Goal: Task Accomplishment & Management: Use online tool/utility

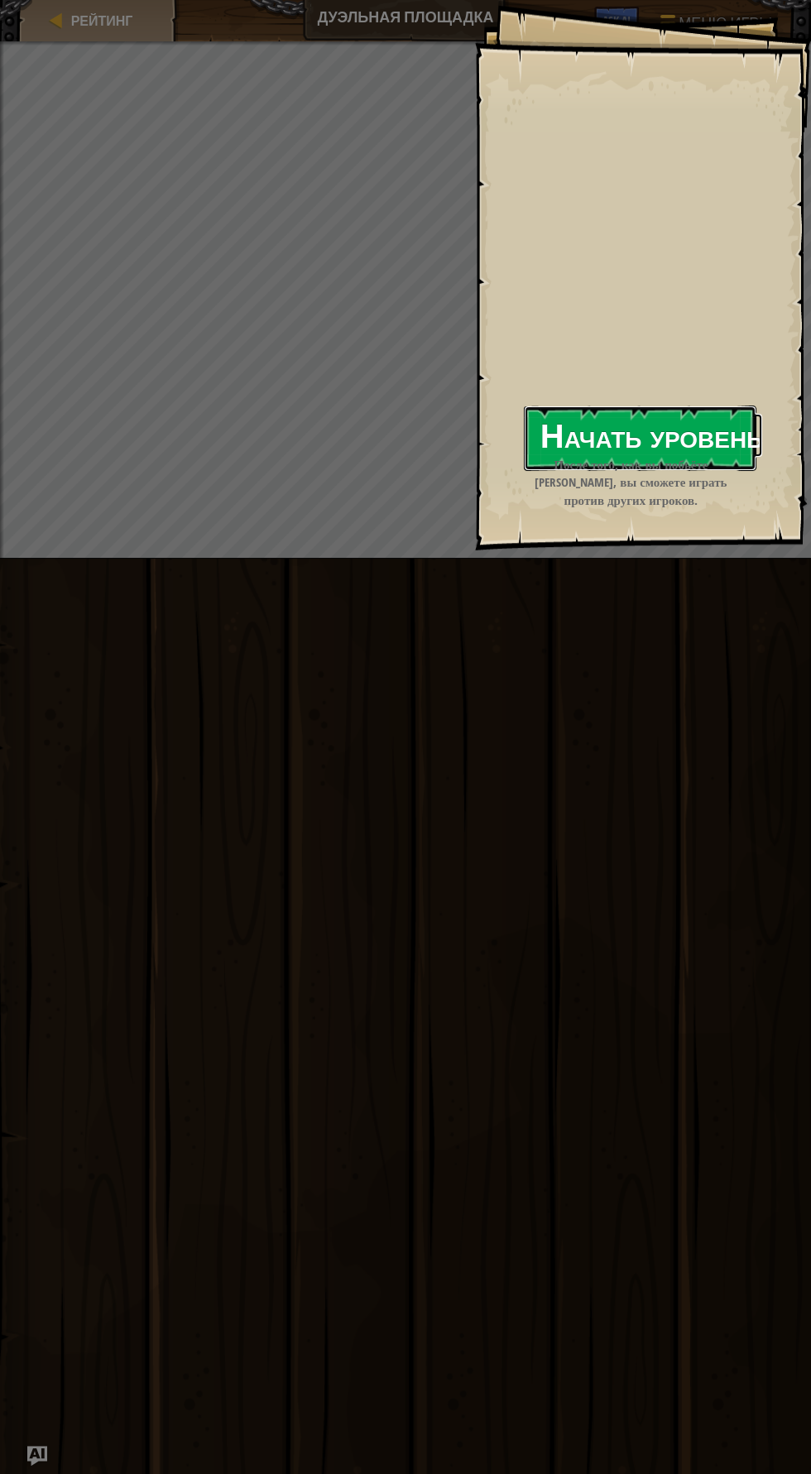
click at [718, 446] on button "Начать уровень" at bounding box center [640, 438] width 233 height 65
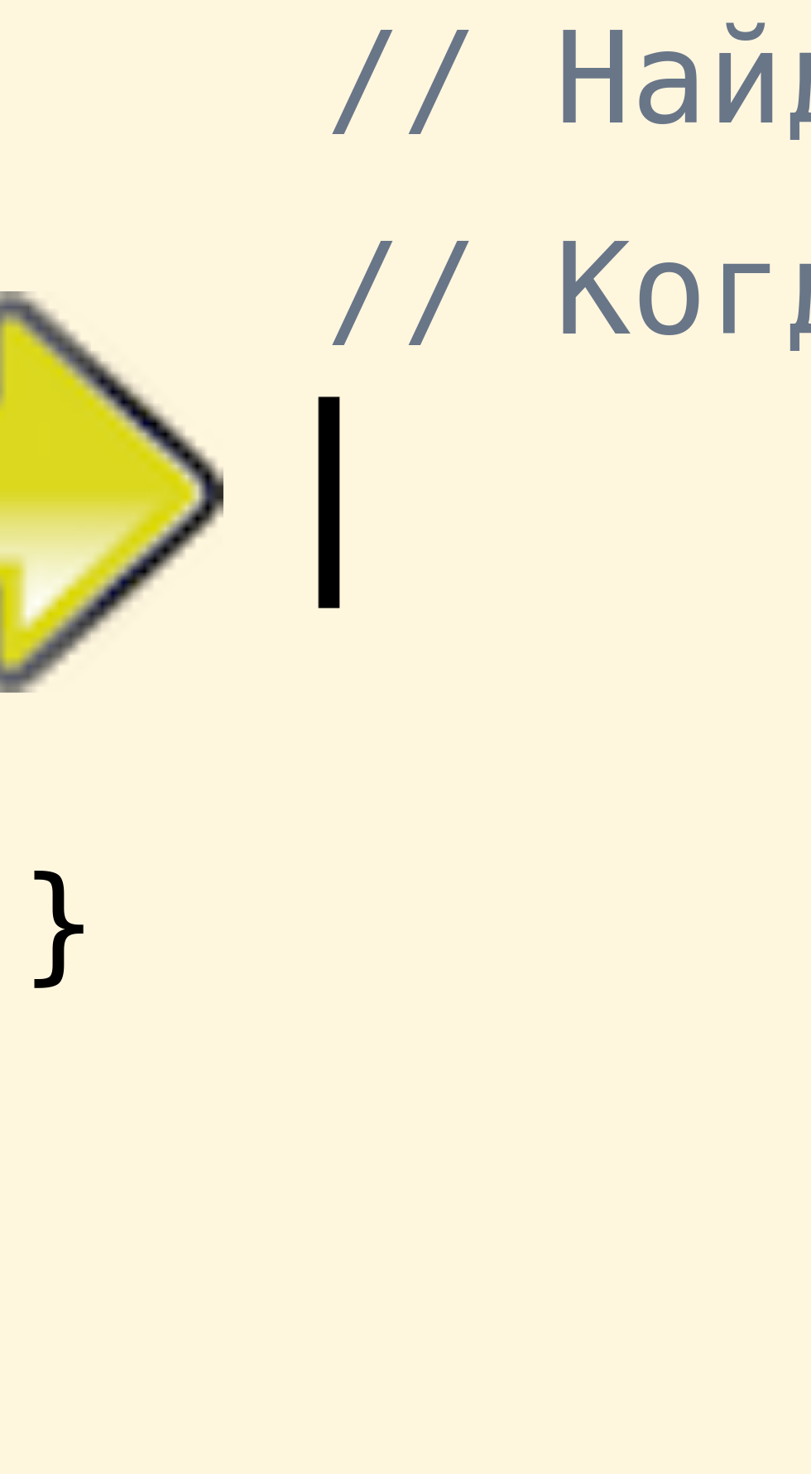
scroll to position [7, 5]
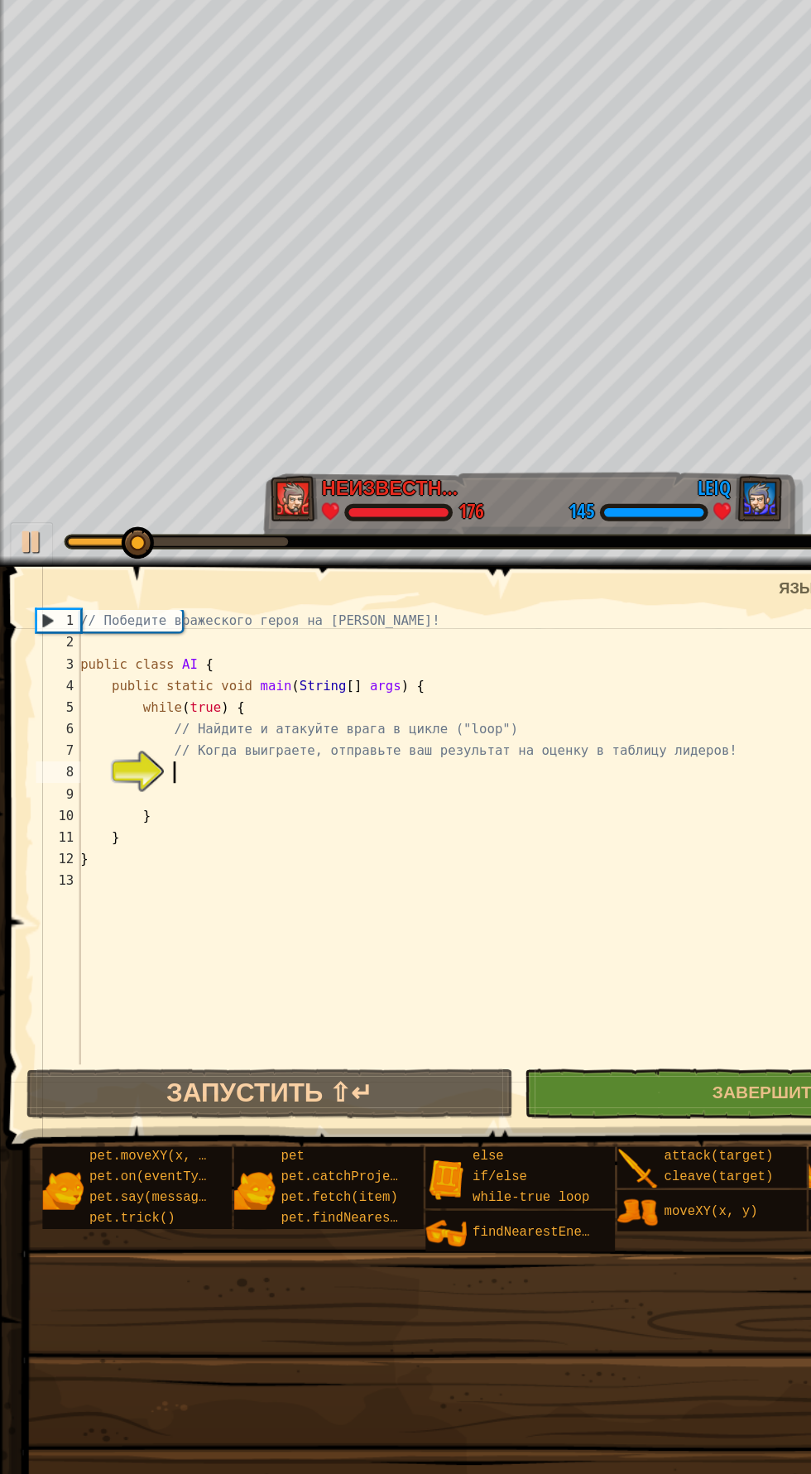
click at [104, 669] on div "// Победите вражеского героя на [PERSON_NAME]! public class AI { public static …" at bounding box center [422, 782] width 727 height 381
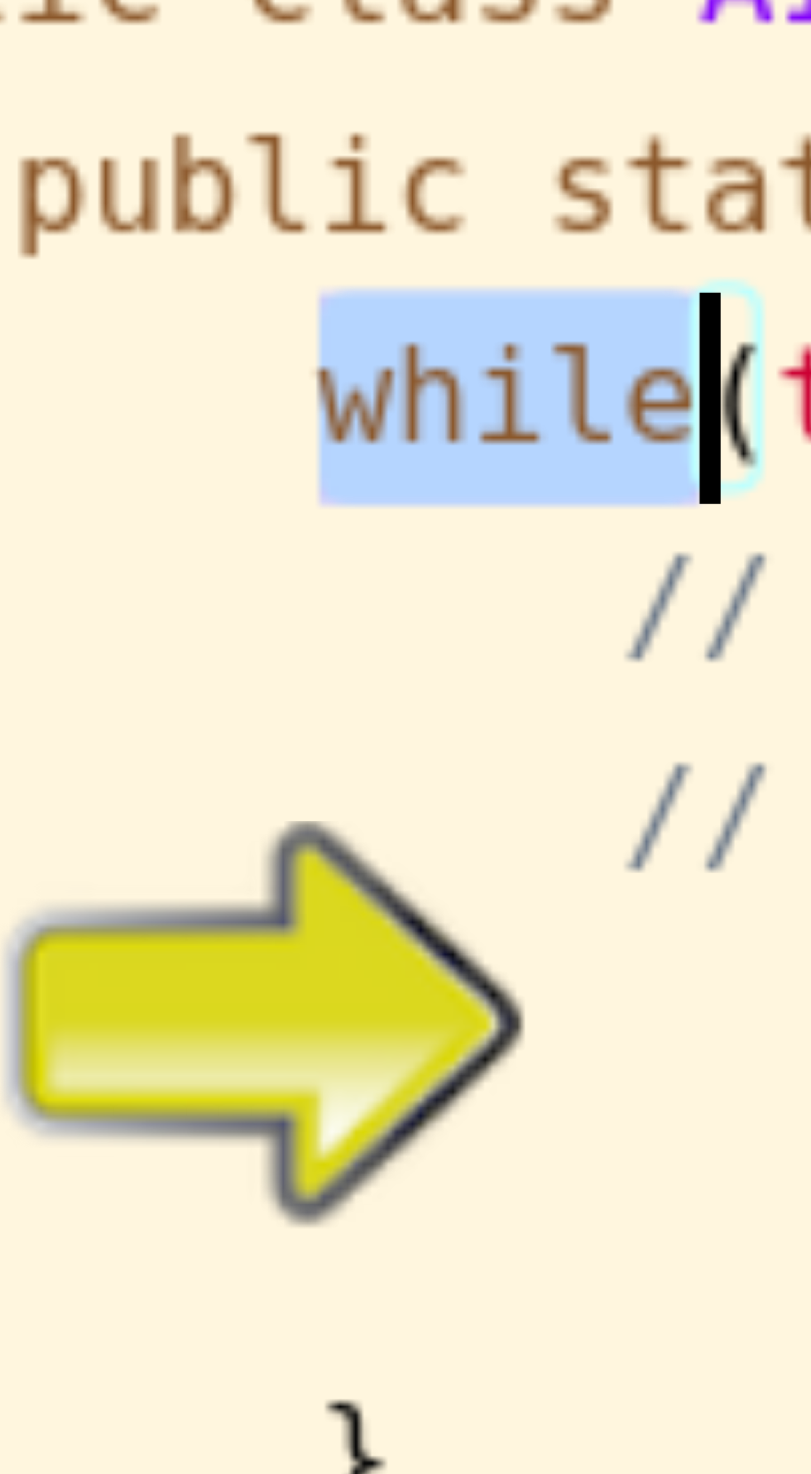
scroll to position [7, 6]
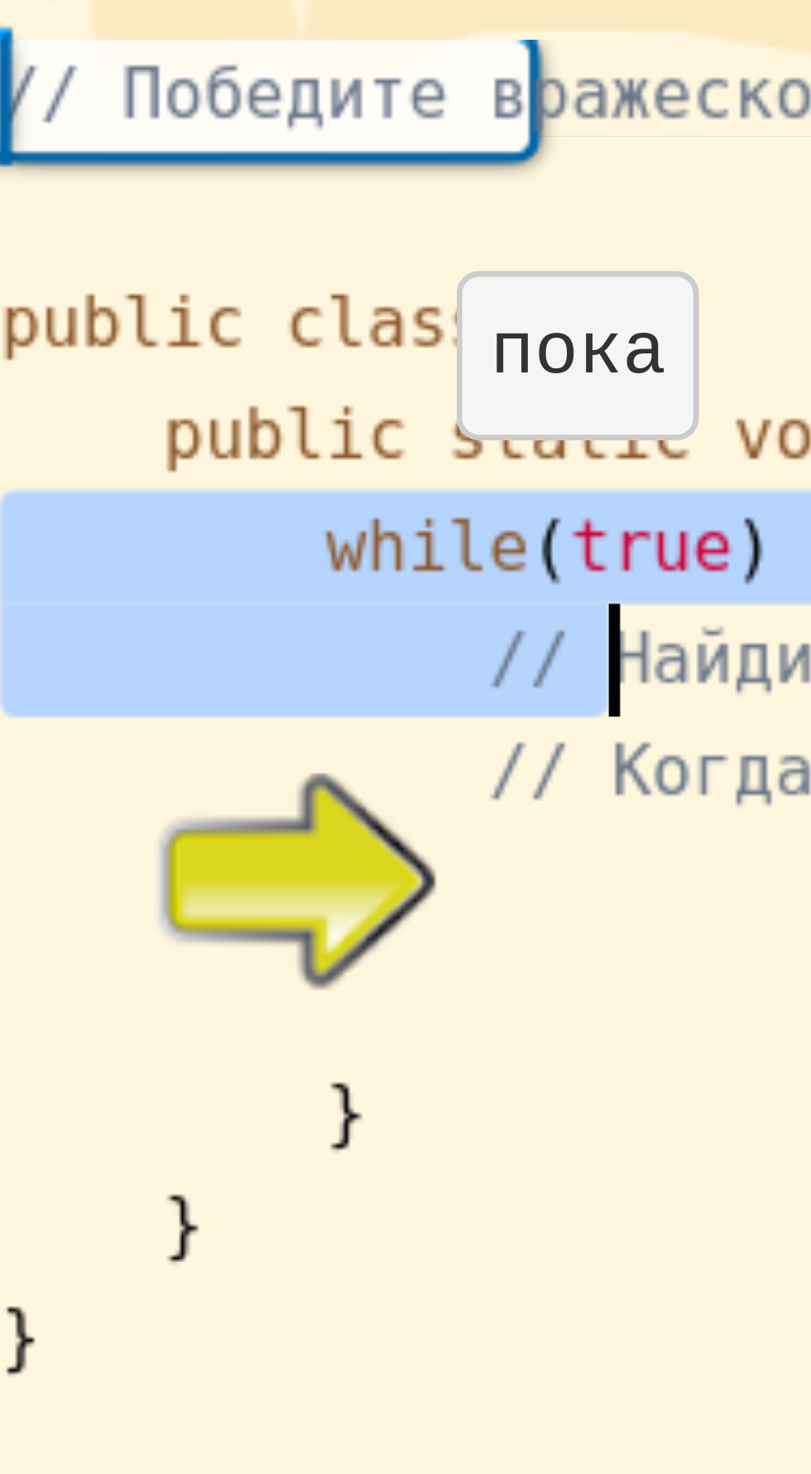
type textarea "// Когда выиграете, отправьте ваш результат на оценку в таблицу лидеров!"
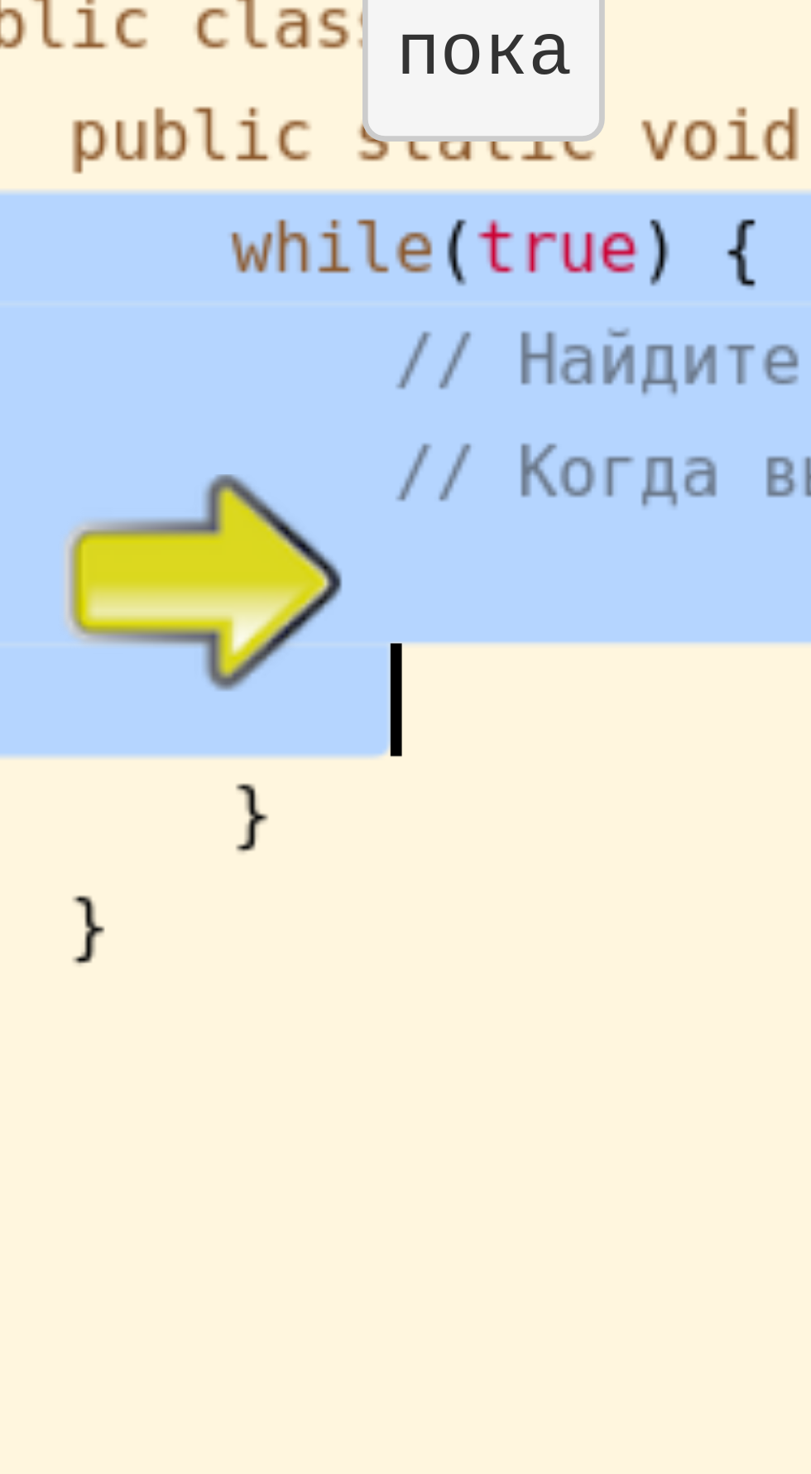
scroll to position [7, 5]
type textarea "}"
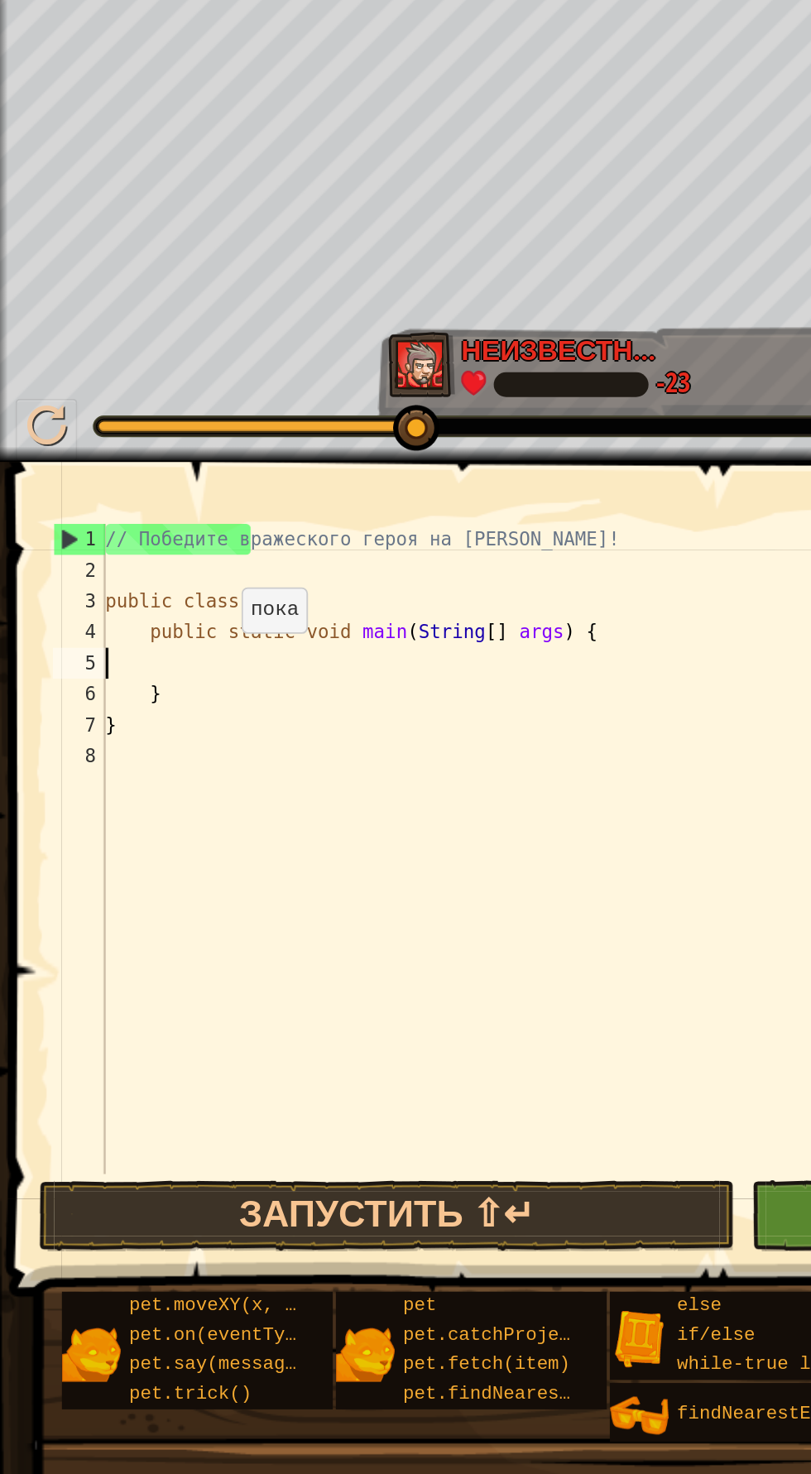
scroll to position [7, 0]
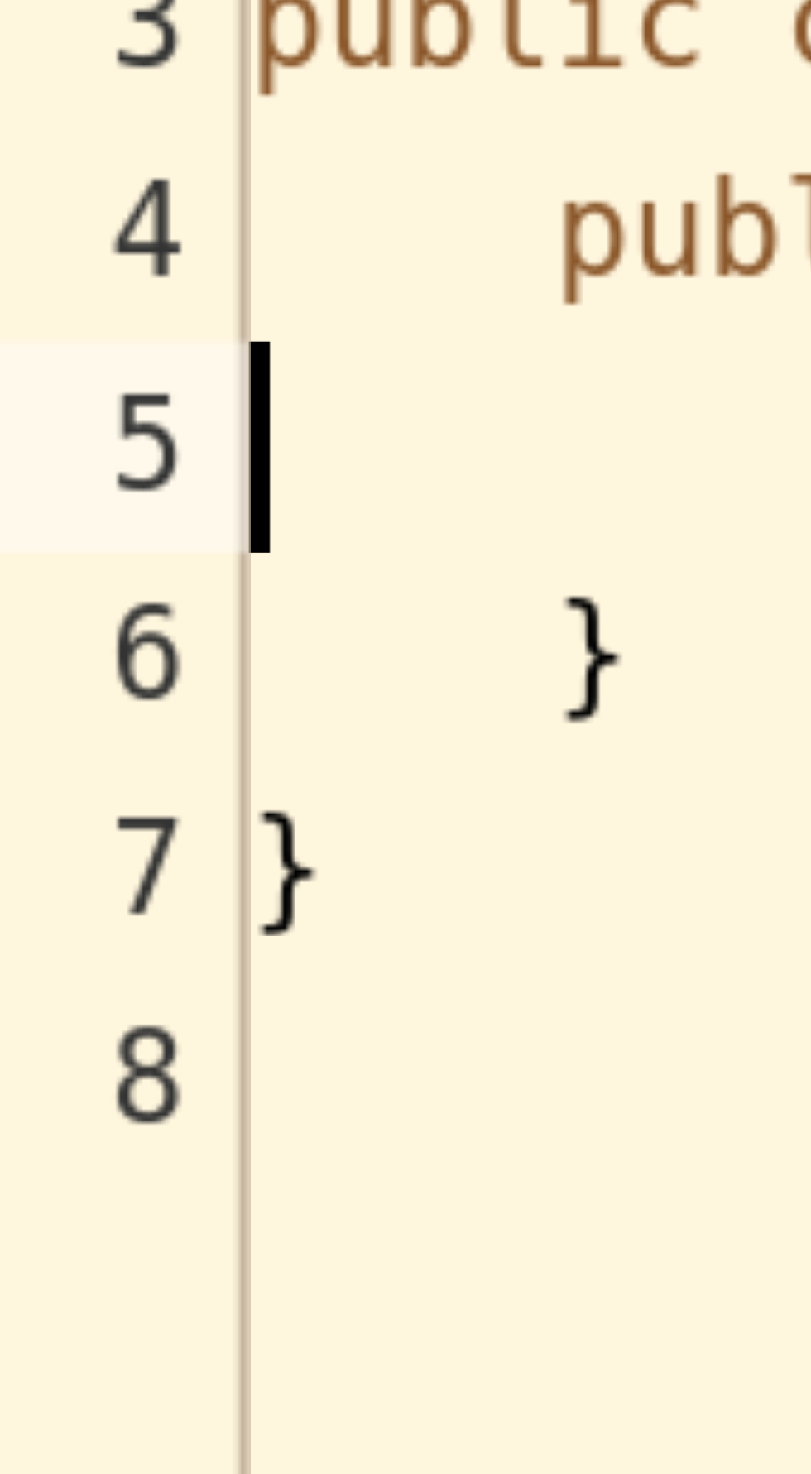
paste textarea "}"
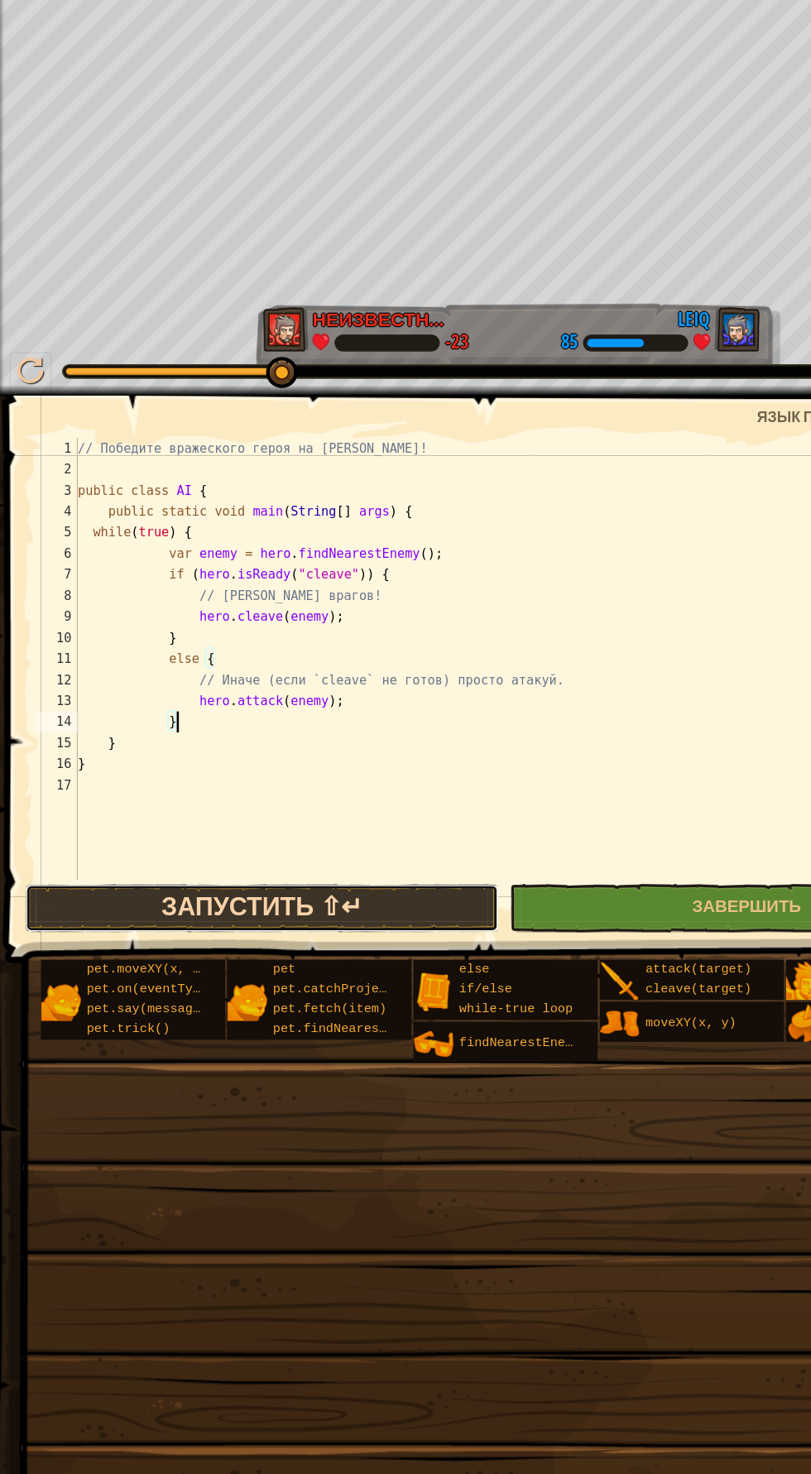
click at [315, 959] on button "Запустить ⇧↵" at bounding box center [207, 962] width 373 height 38
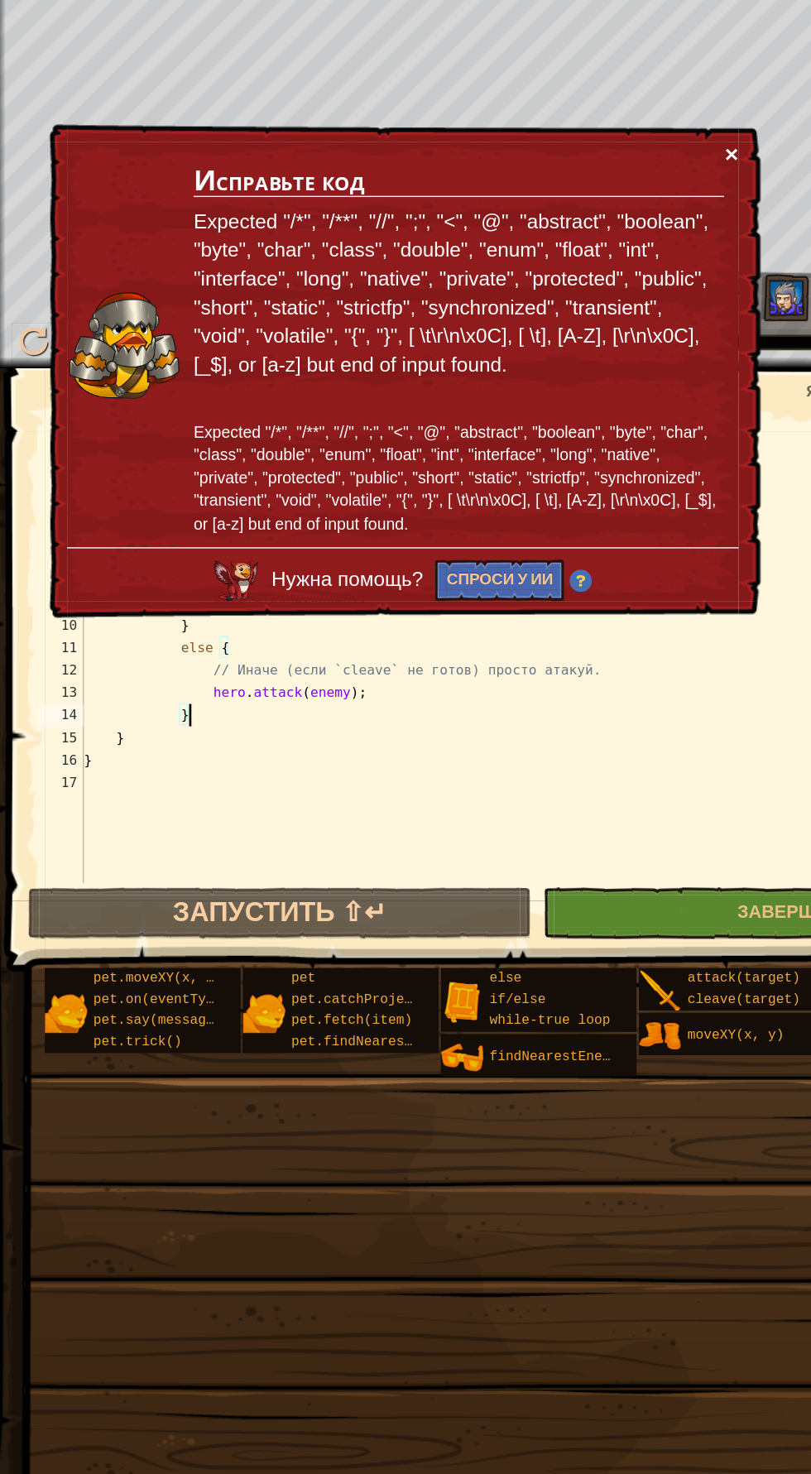
click at [541, 398] on button "×" at bounding box center [541, 399] width 10 height 17
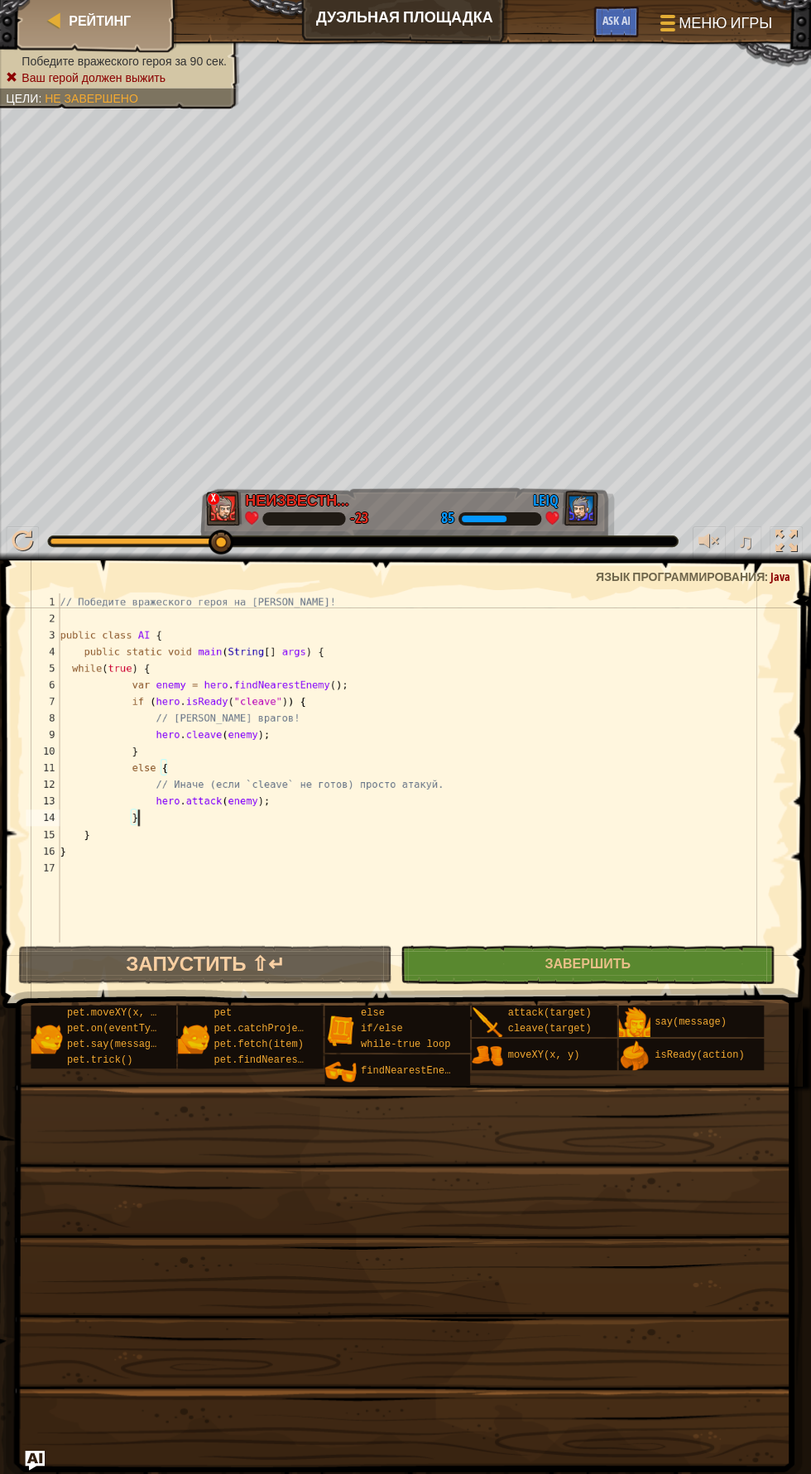
scroll to position [0, 0]
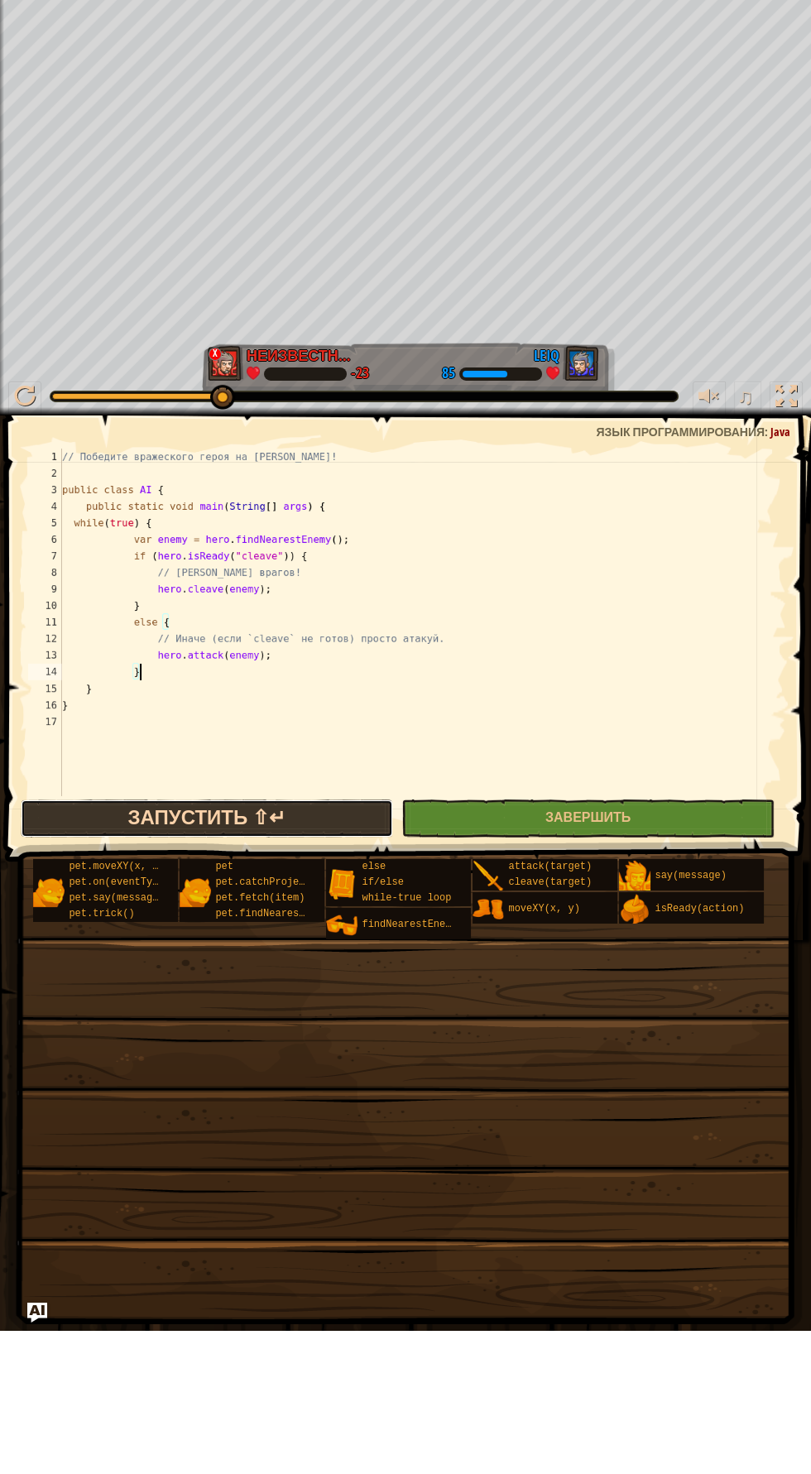
click at [322, 960] on button "Запустить ⇧↵" at bounding box center [207, 962] width 373 height 38
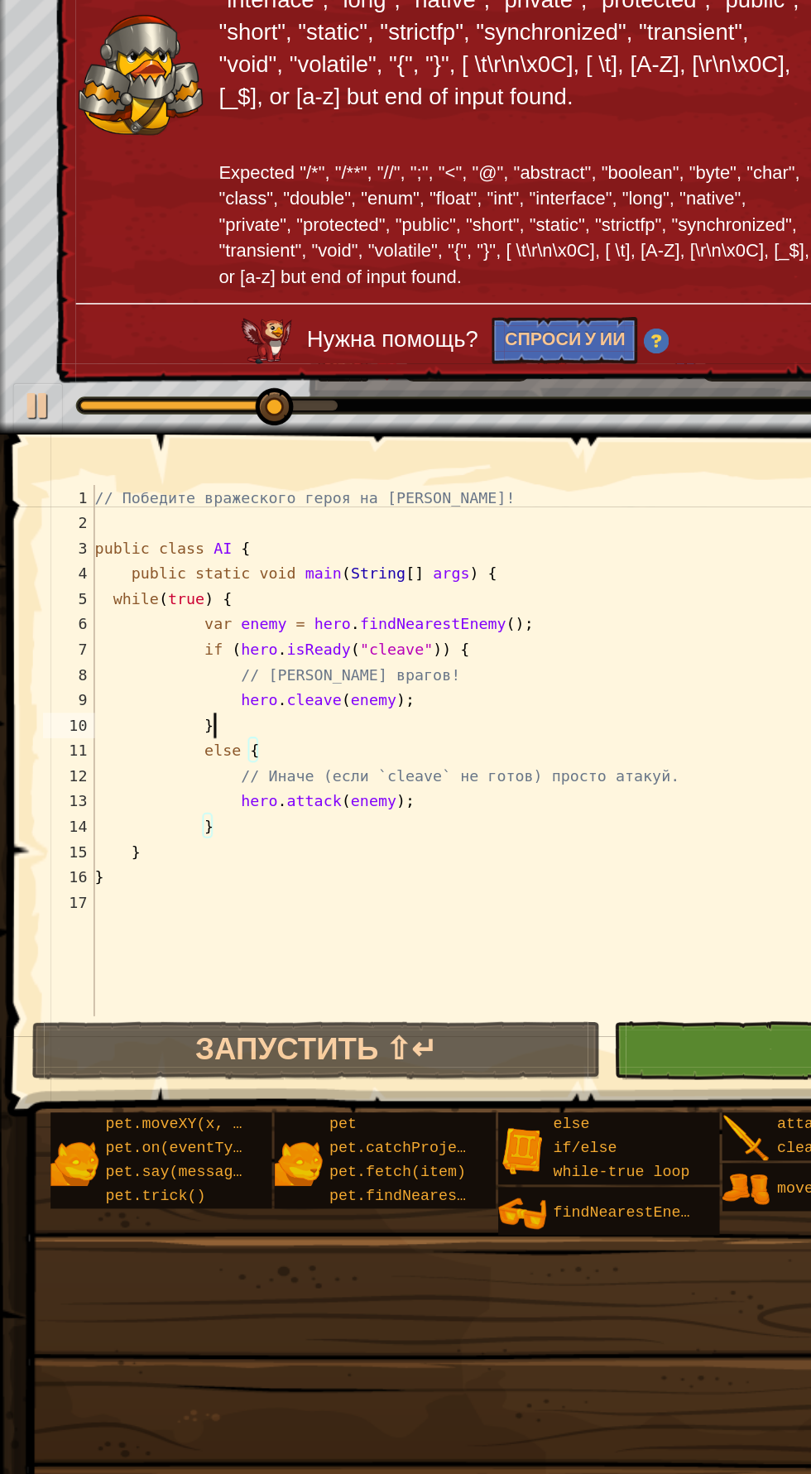
click at [341, 754] on div "// Победите вражеского героя на [PERSON_NAME]! public class AI { public static …" at bounding box center [422, 782] width 727 height 381
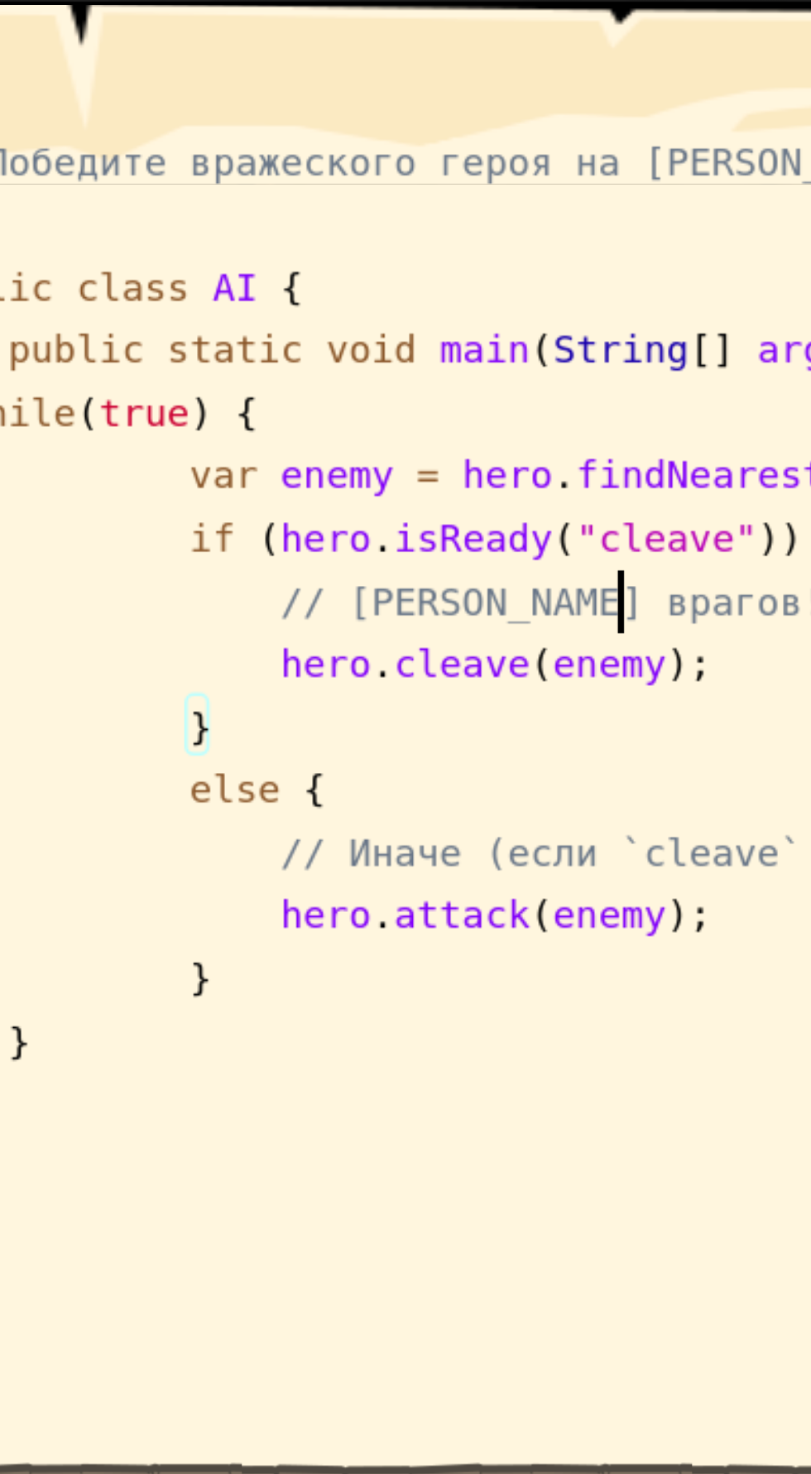
click at [257, 717] on div "// Победите вражеского героя на [PERSON_NAME]! public class AI { public static …" at bounding box center [422, 782] width 727 height 381
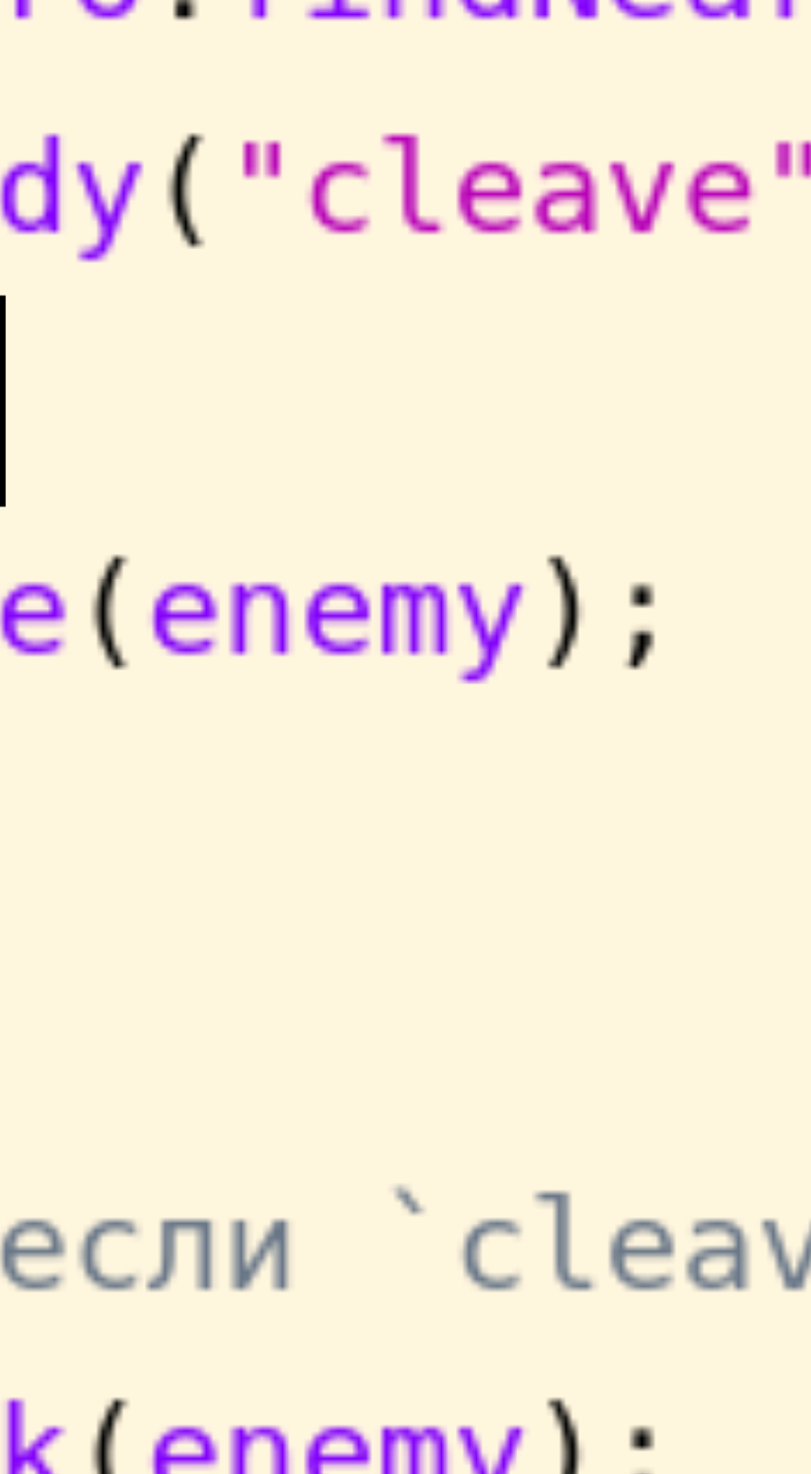
scroll to position [7, 12]
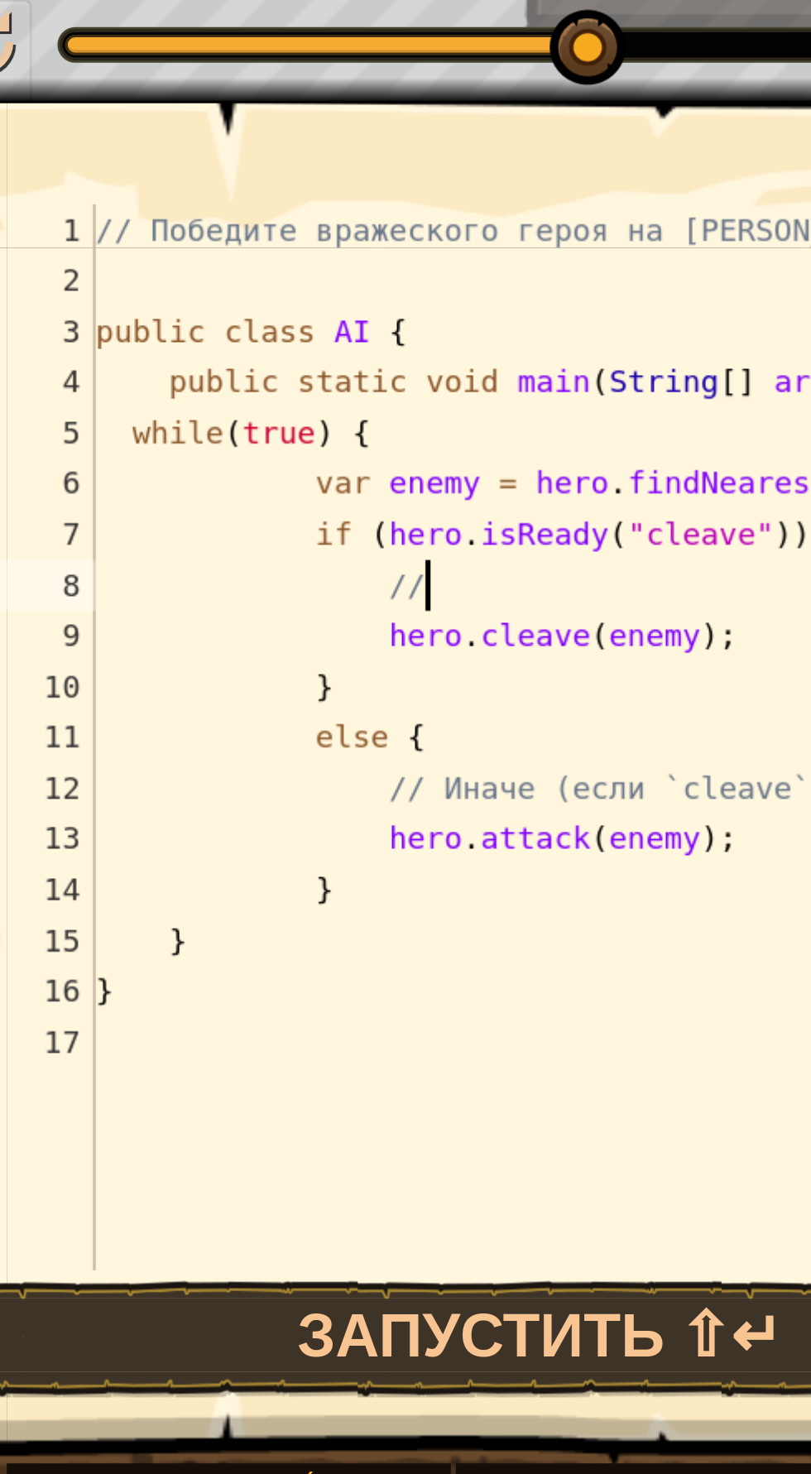
type textarea "/"
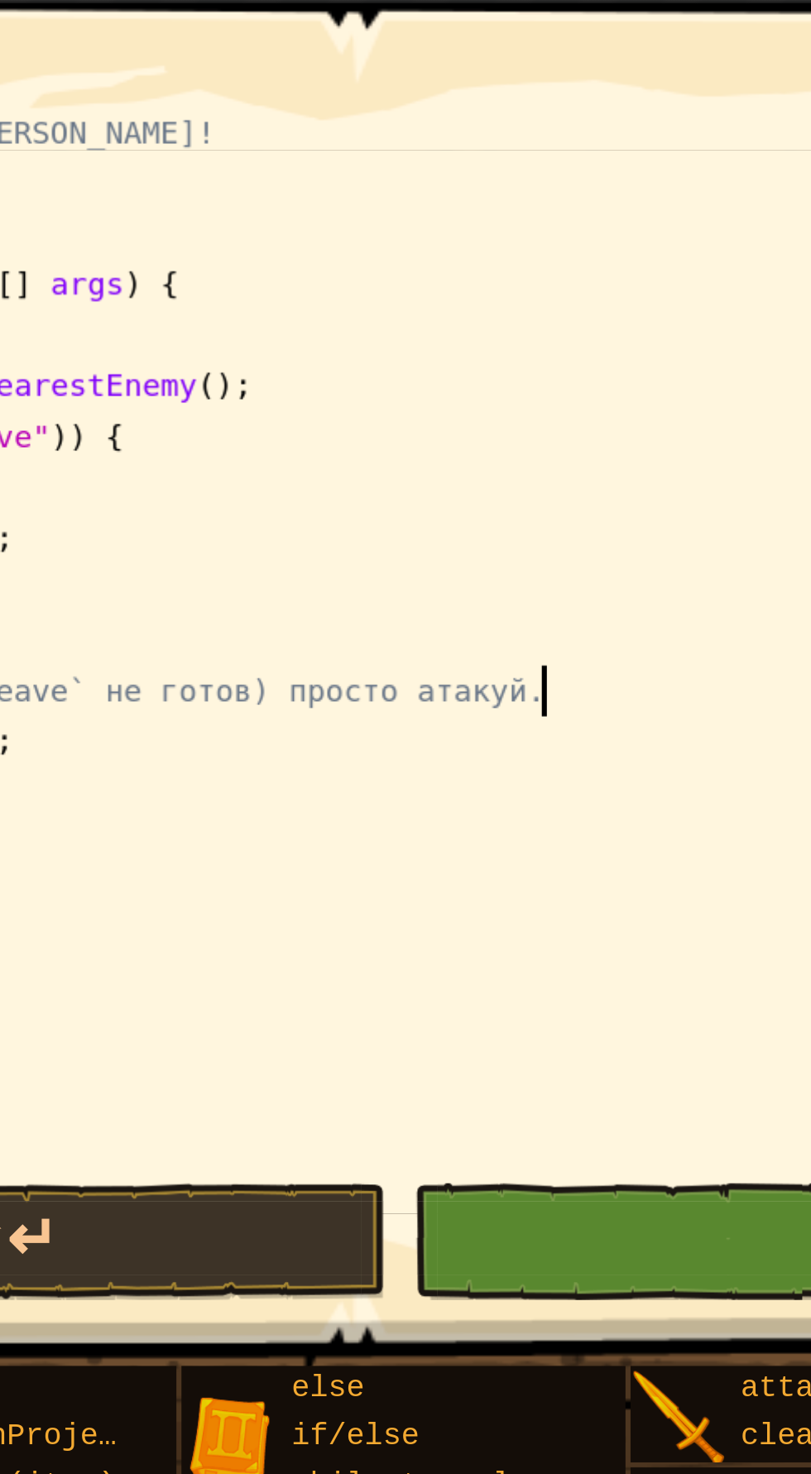
click at [467, 782] on div "// Победите вражеского героя на [PERSON_NAME]! public class AI { public static …" at bounding box center [422, 782] width 727 height 381
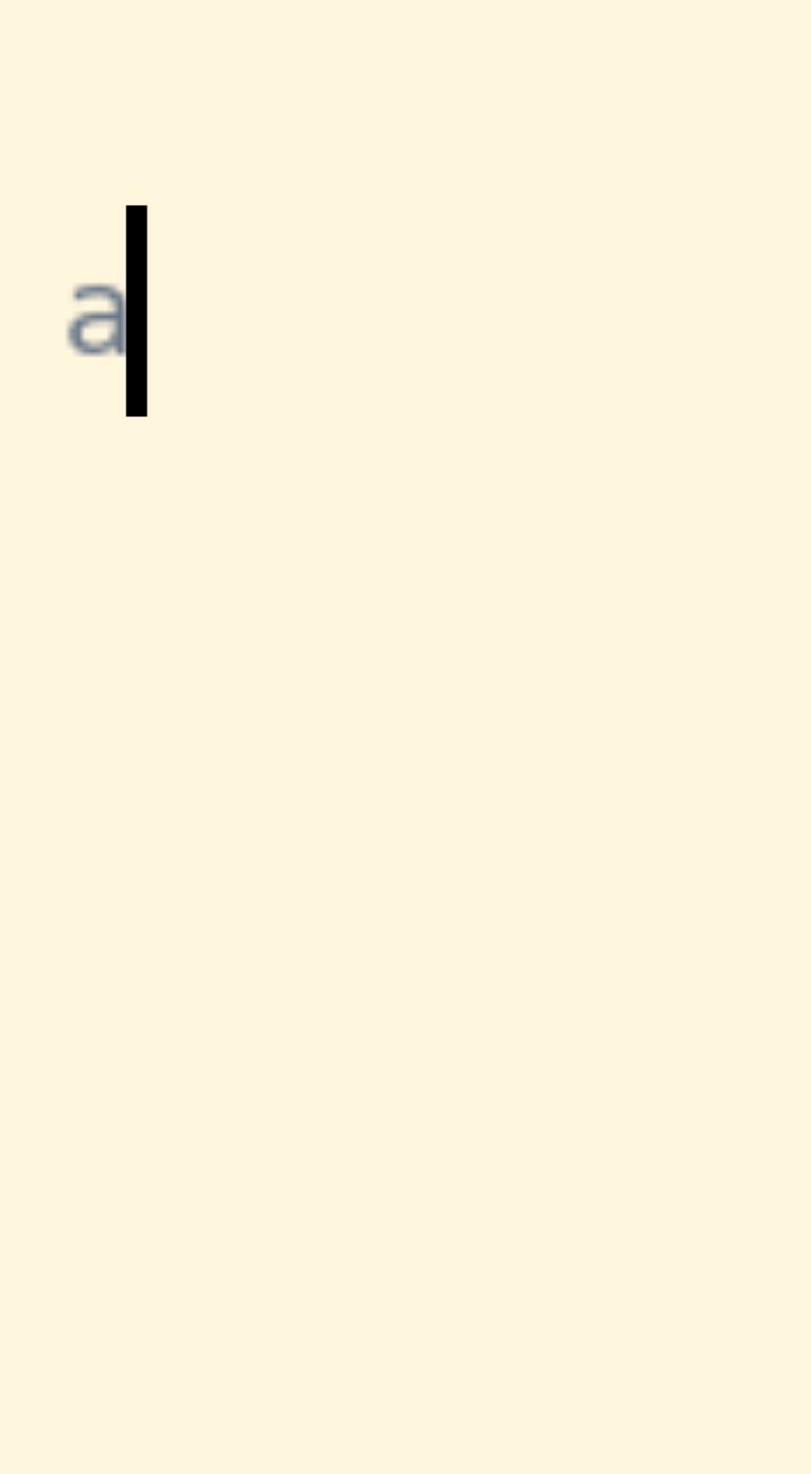
scroll to position [7, 25]
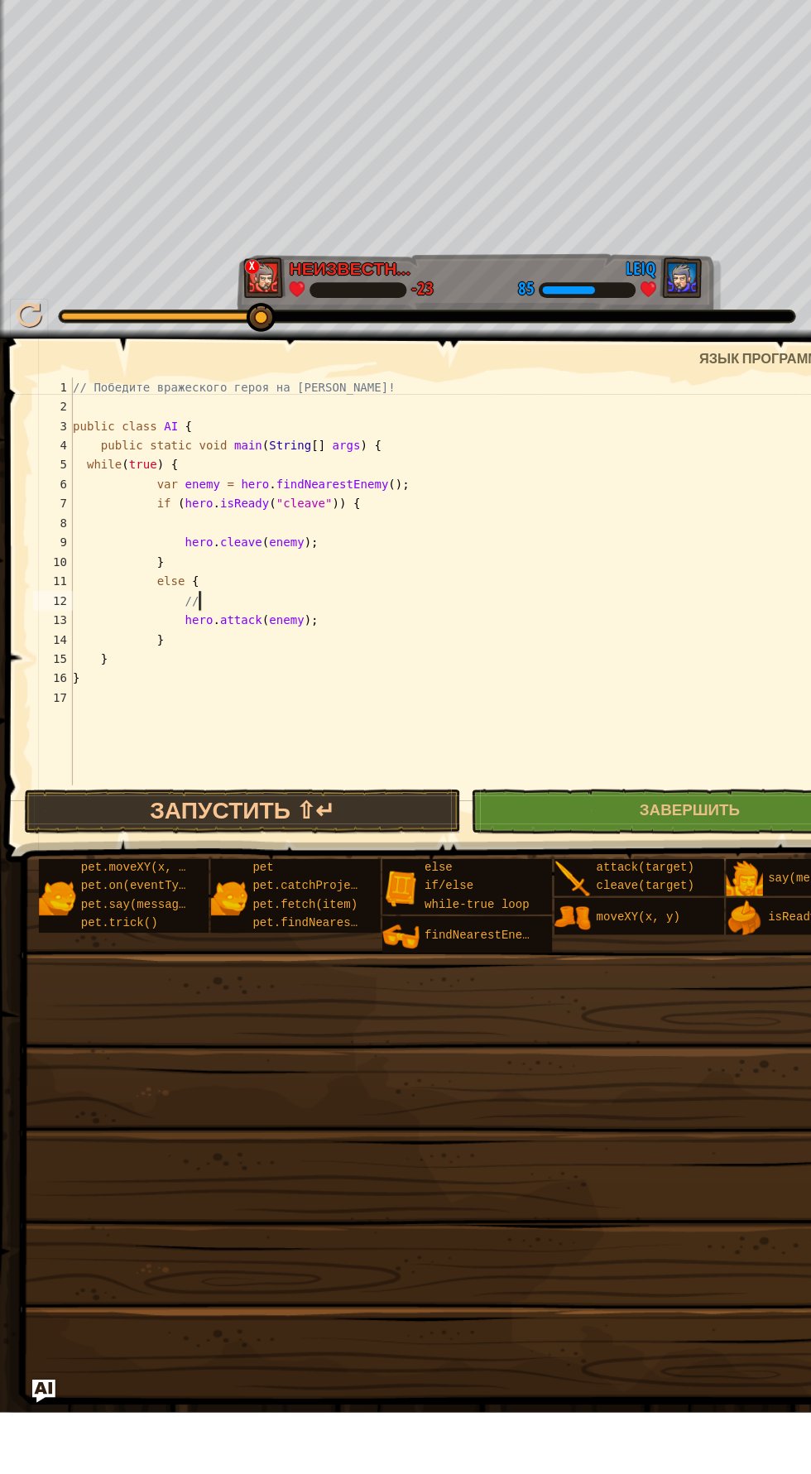
type textarea "/"
click at [308, 953] on button "Запустить ⇧↵" at bounding box center [207, 962] width 373 height 38
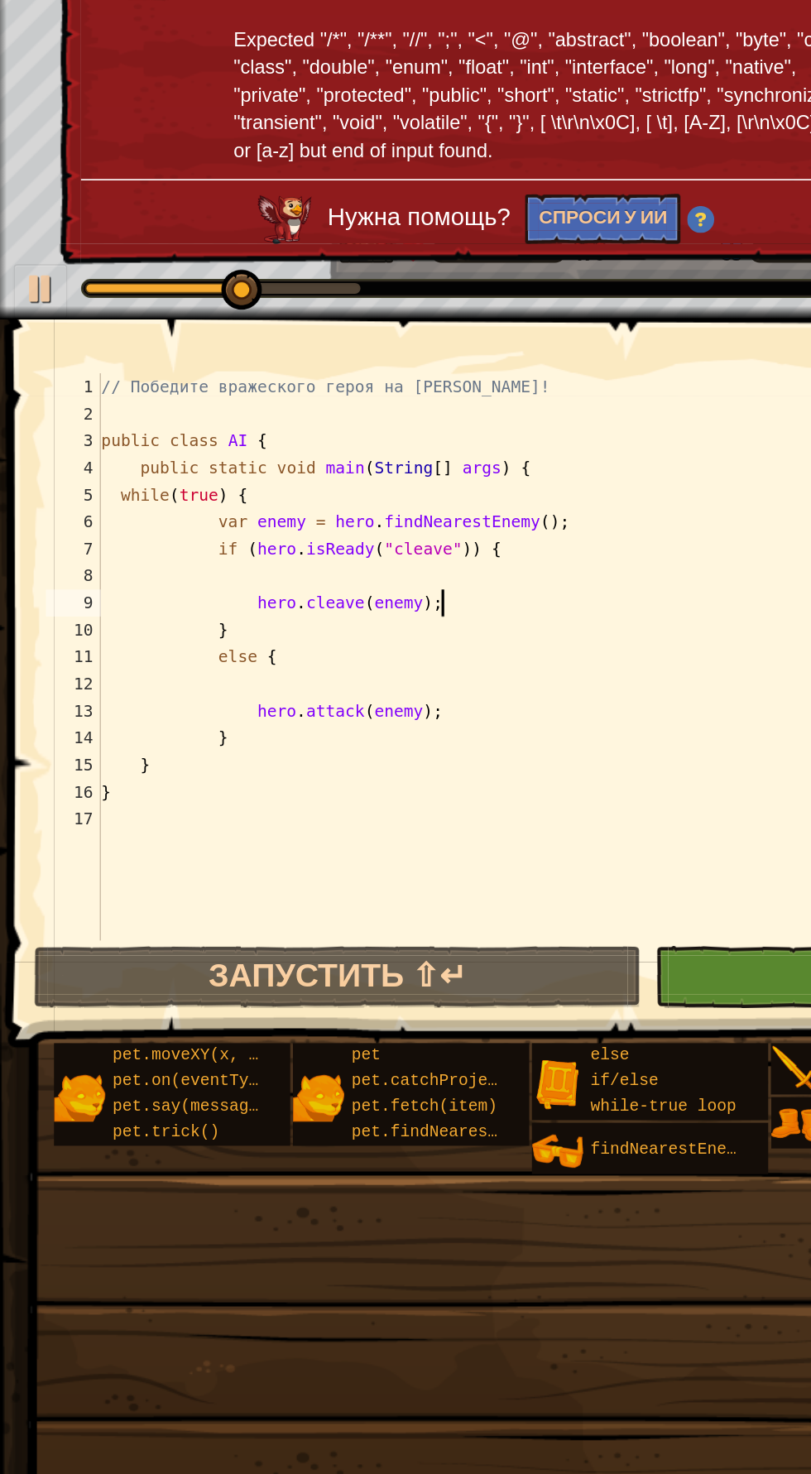
click at [292, 731] on div "// Победите вражеского героя на [PERSON_NAME]! public class AI { public static …" at bounding box center [422, 782] width 727 height 381
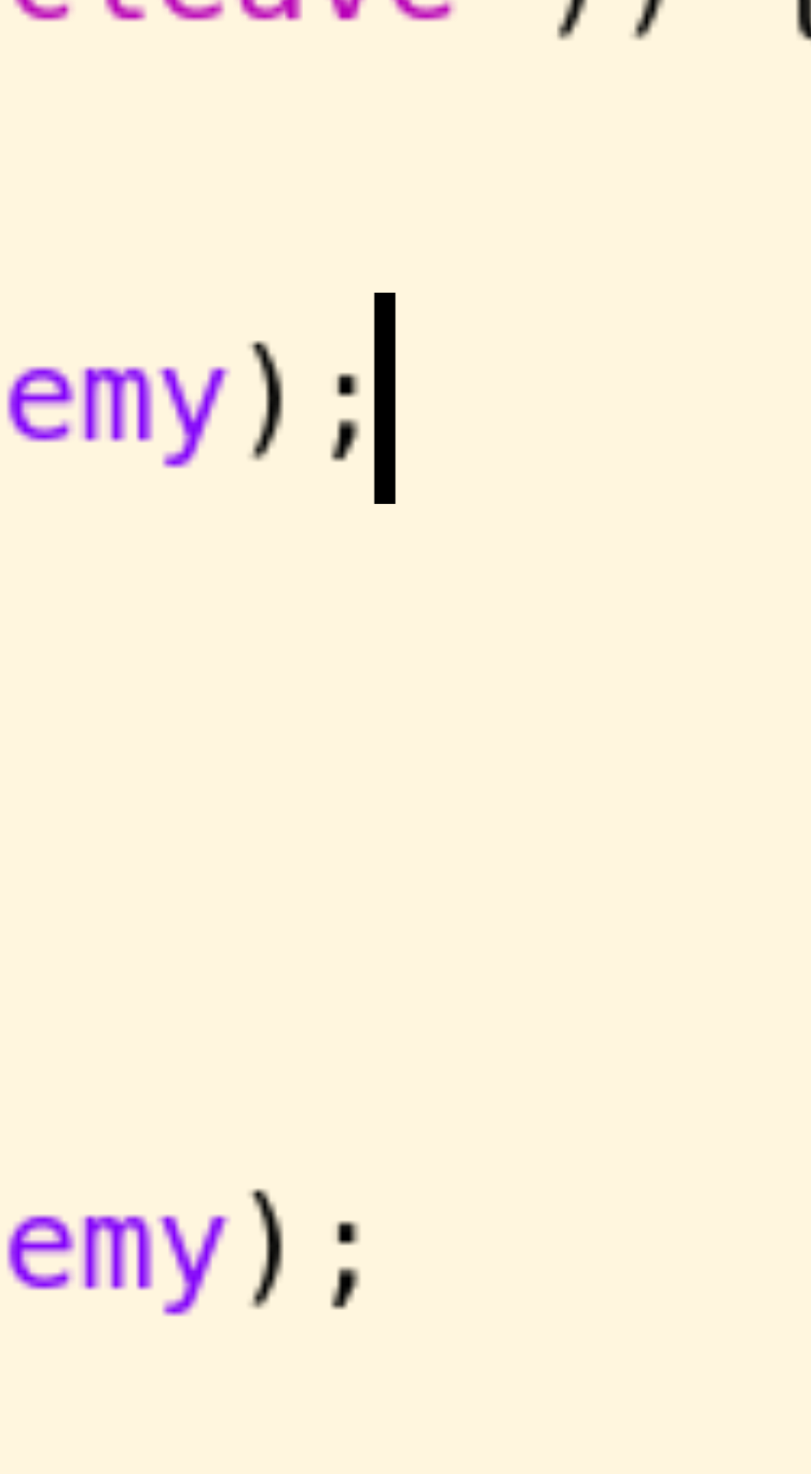
scroll to position [7, 16]
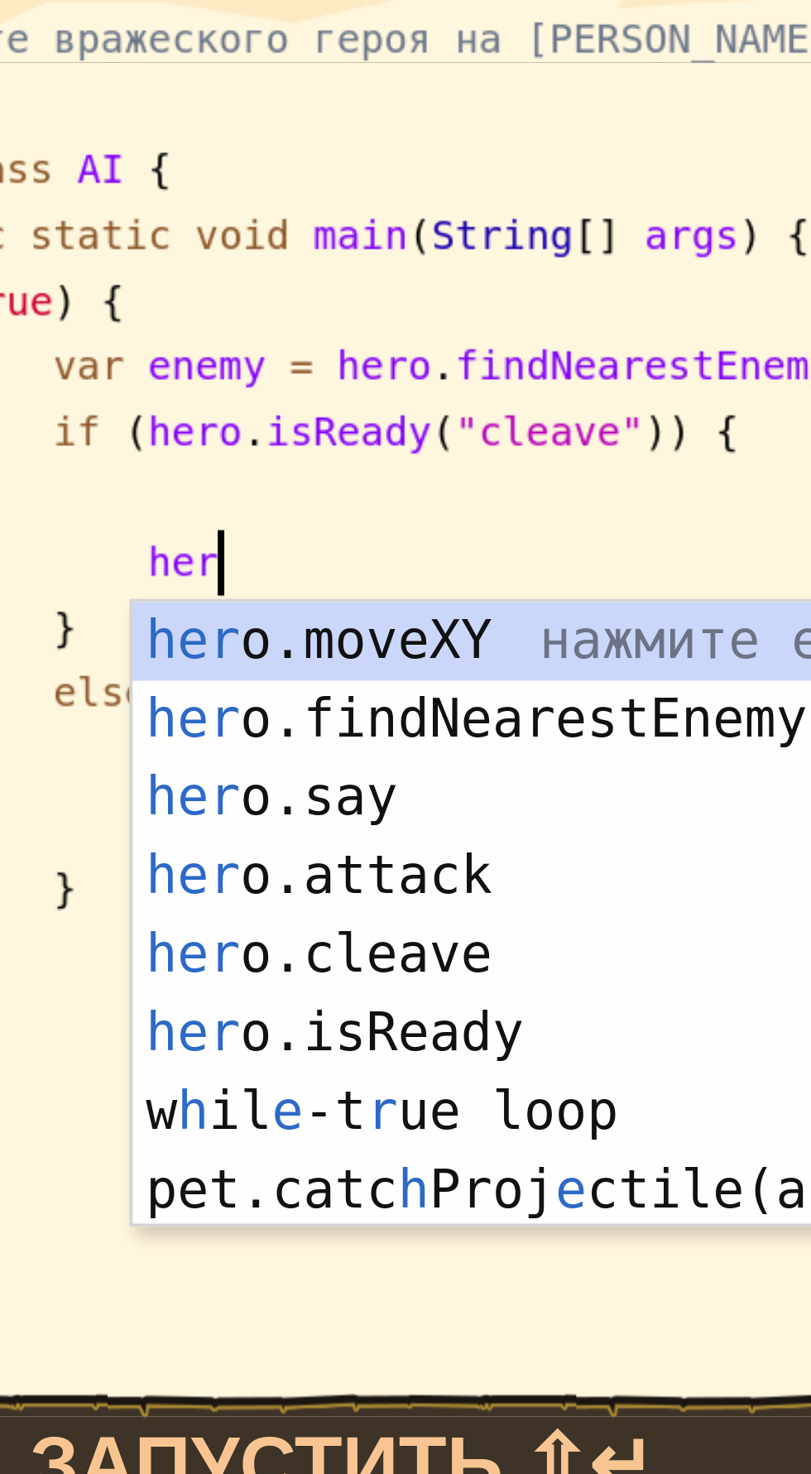
type textarea "h"
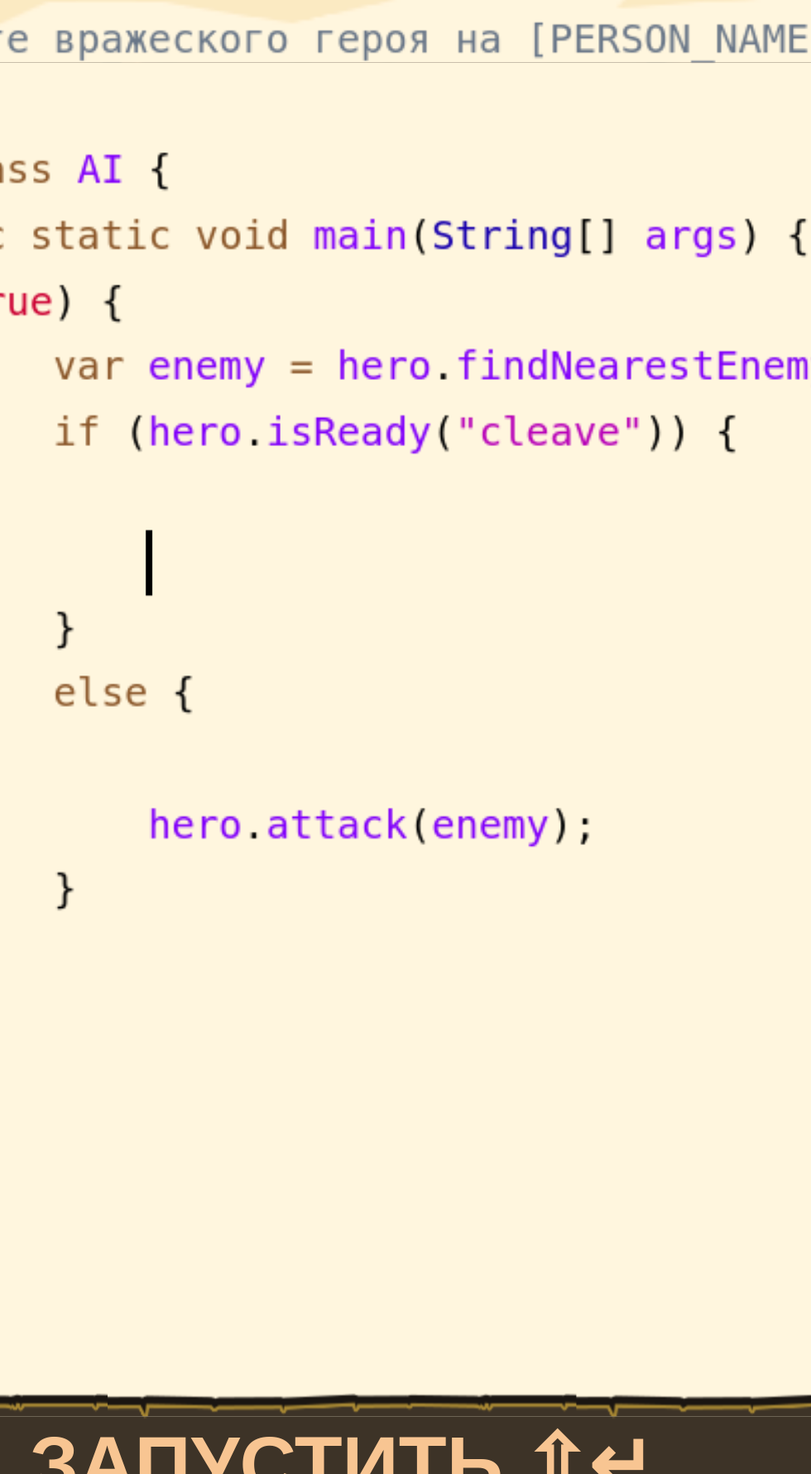
scroll to position [7, 7]
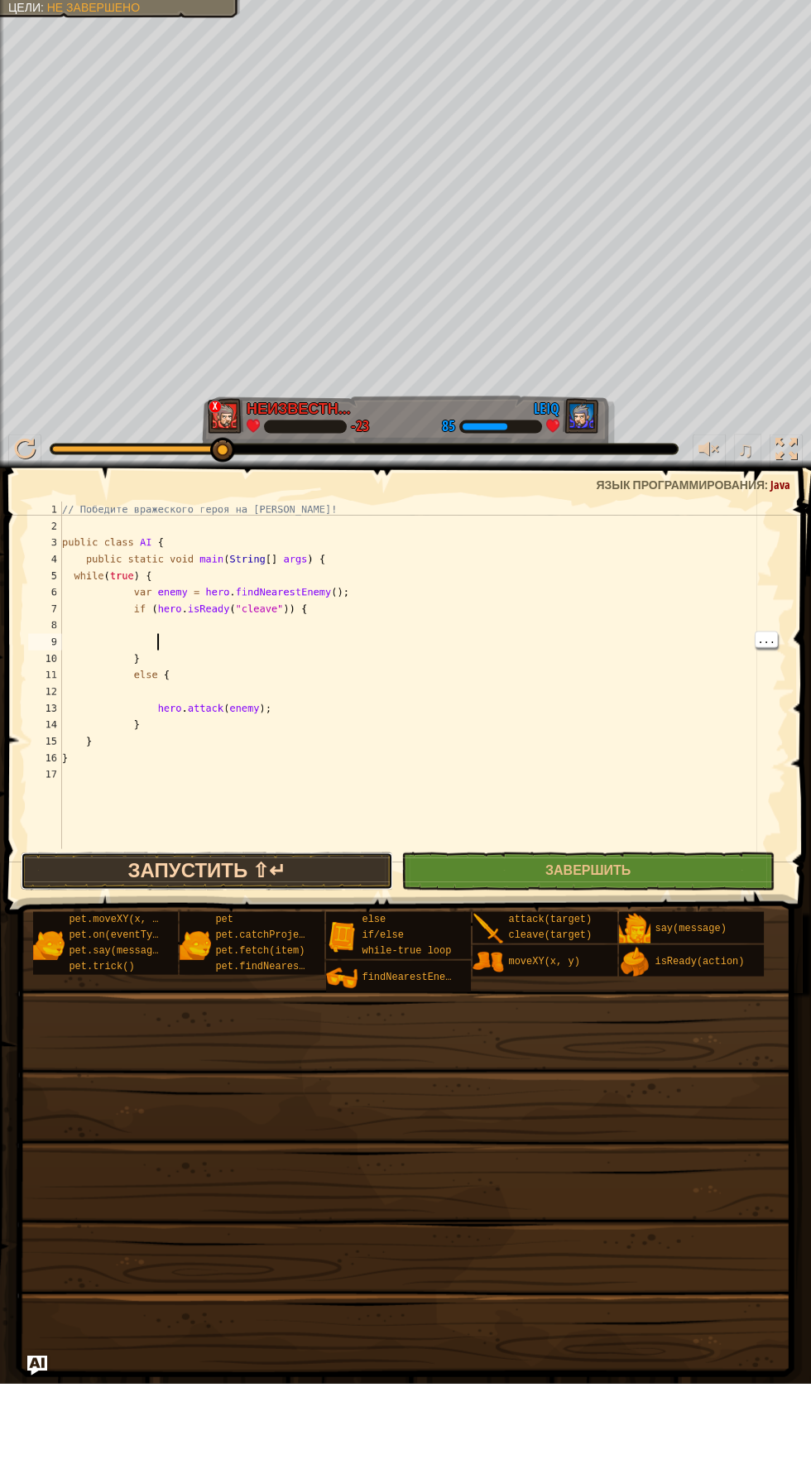
click at [321, 956] on button "Запустить ⇧↵" at bounding box center [207, 962] width 373 height 38
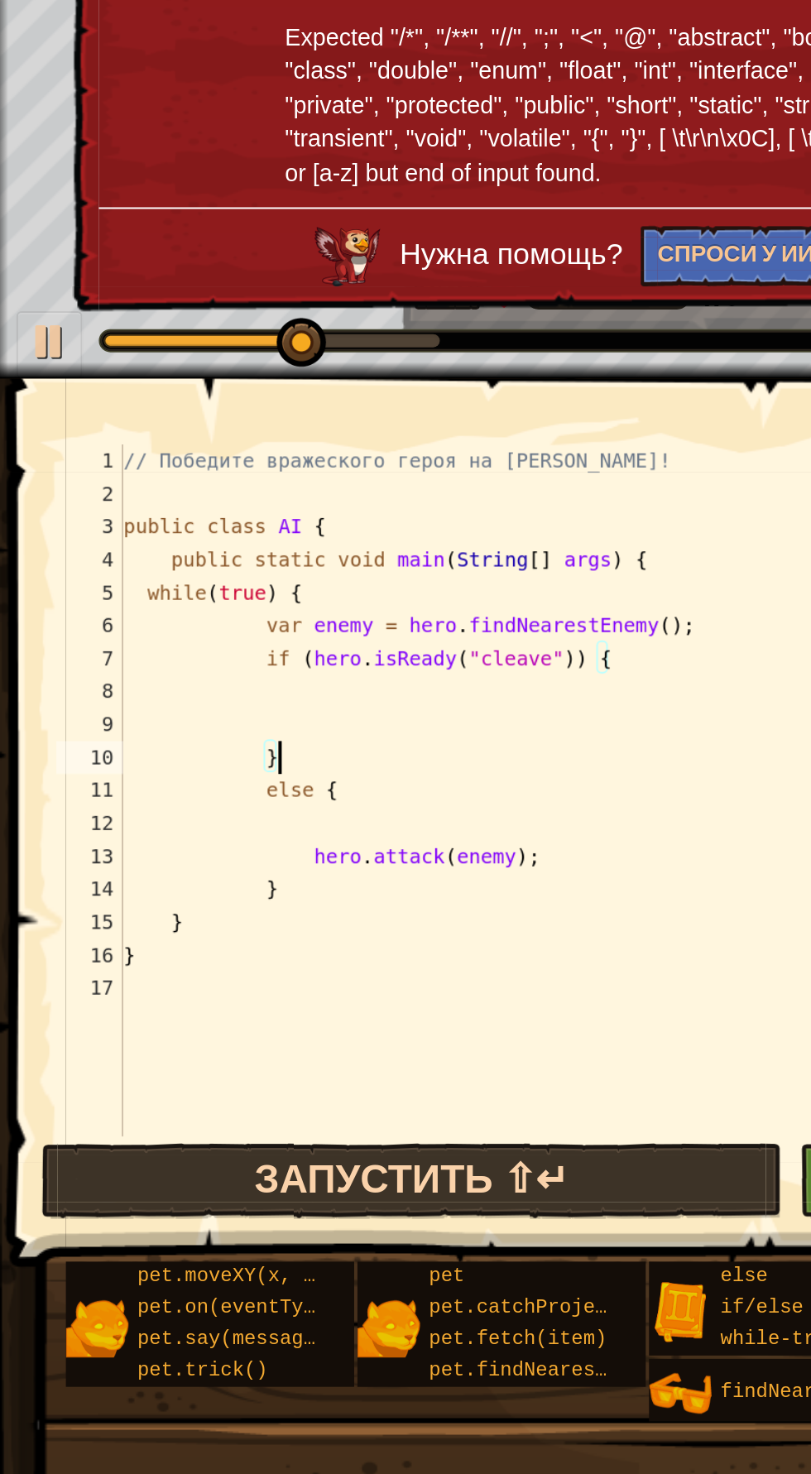
scroll to position [7, 5]
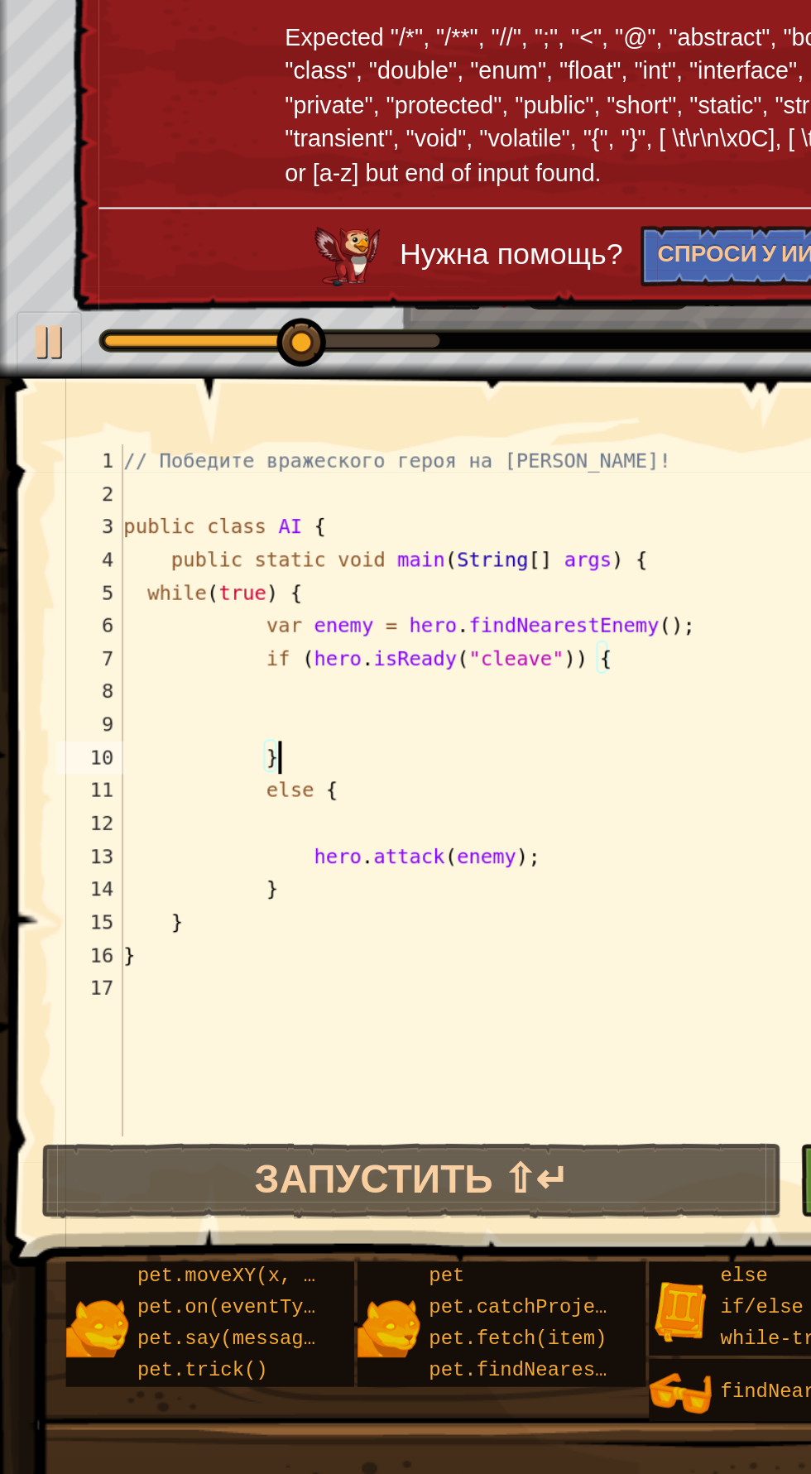
click at [158, 745] on div "// Победите вражеского героя на [PERSON_NAME]! public class AI { public static …" at bounding box center [422, 782] width 727 height 381
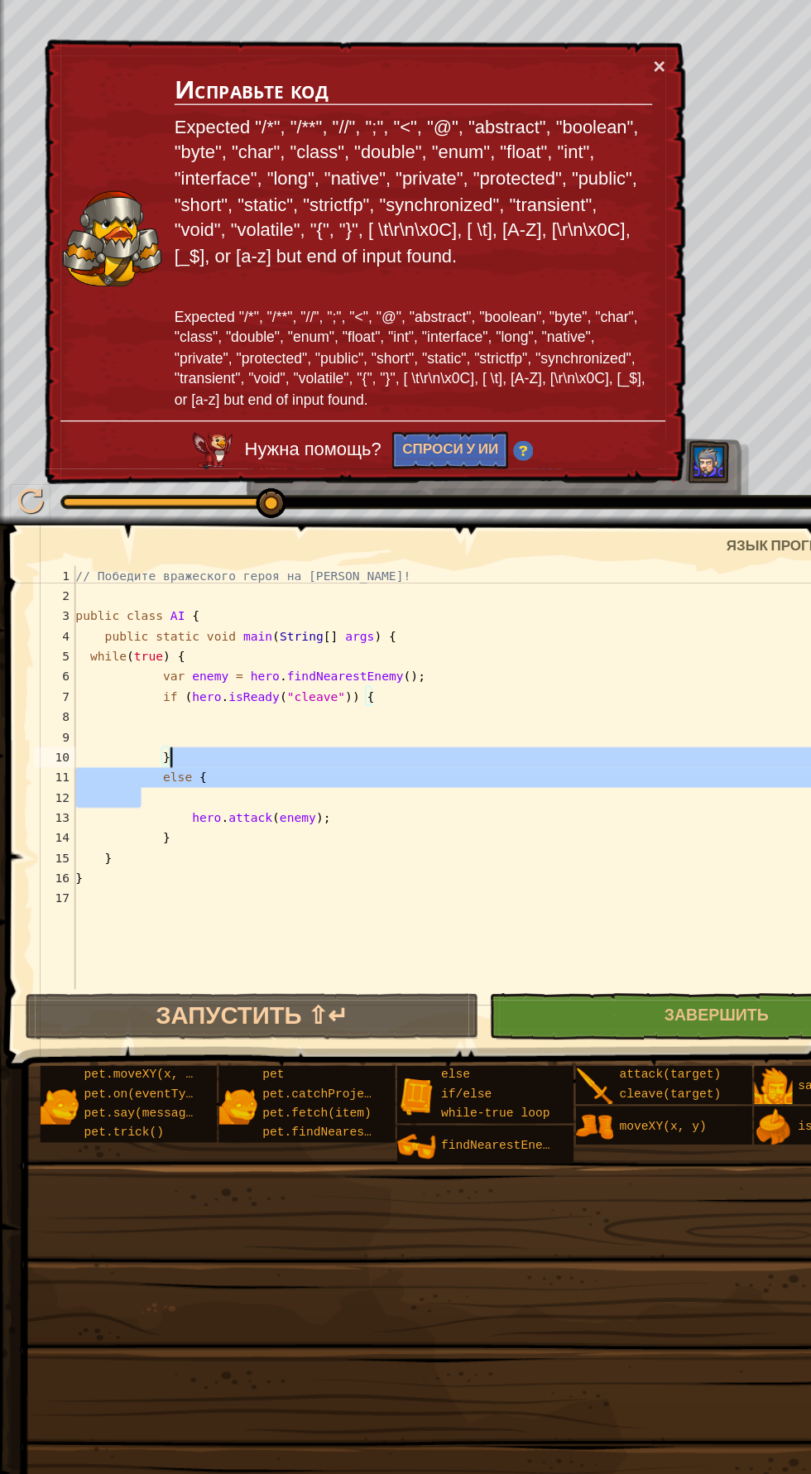
click at [530, 175] on td "Исправьте код Expected "/*", "/**", "//", ";", "<", "@", "abstract", "boolean",…" at bounding box center [339, 323] width 394 height 300
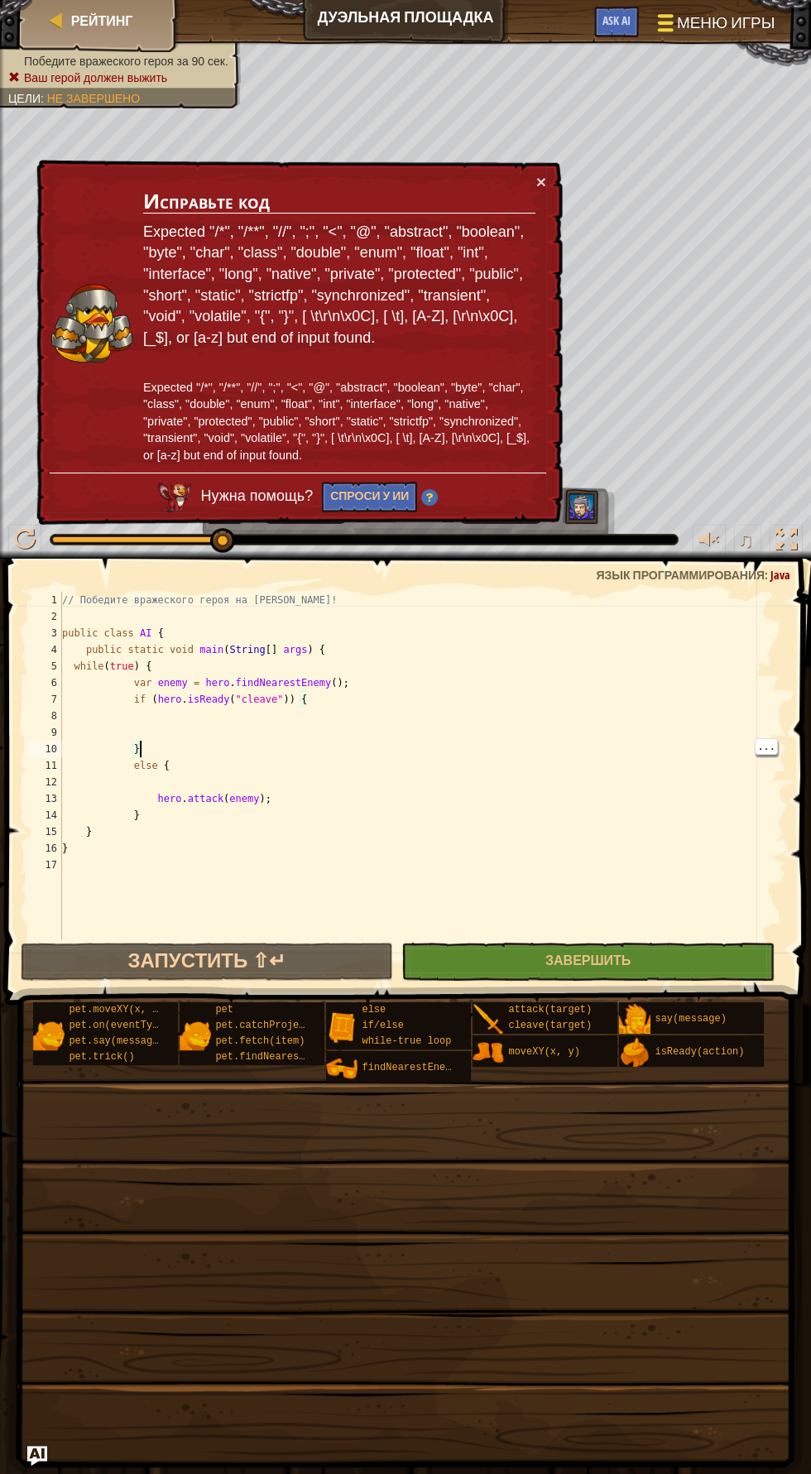
click at [674, 27] on div at bounding box center [666, 23] width 22 height 24
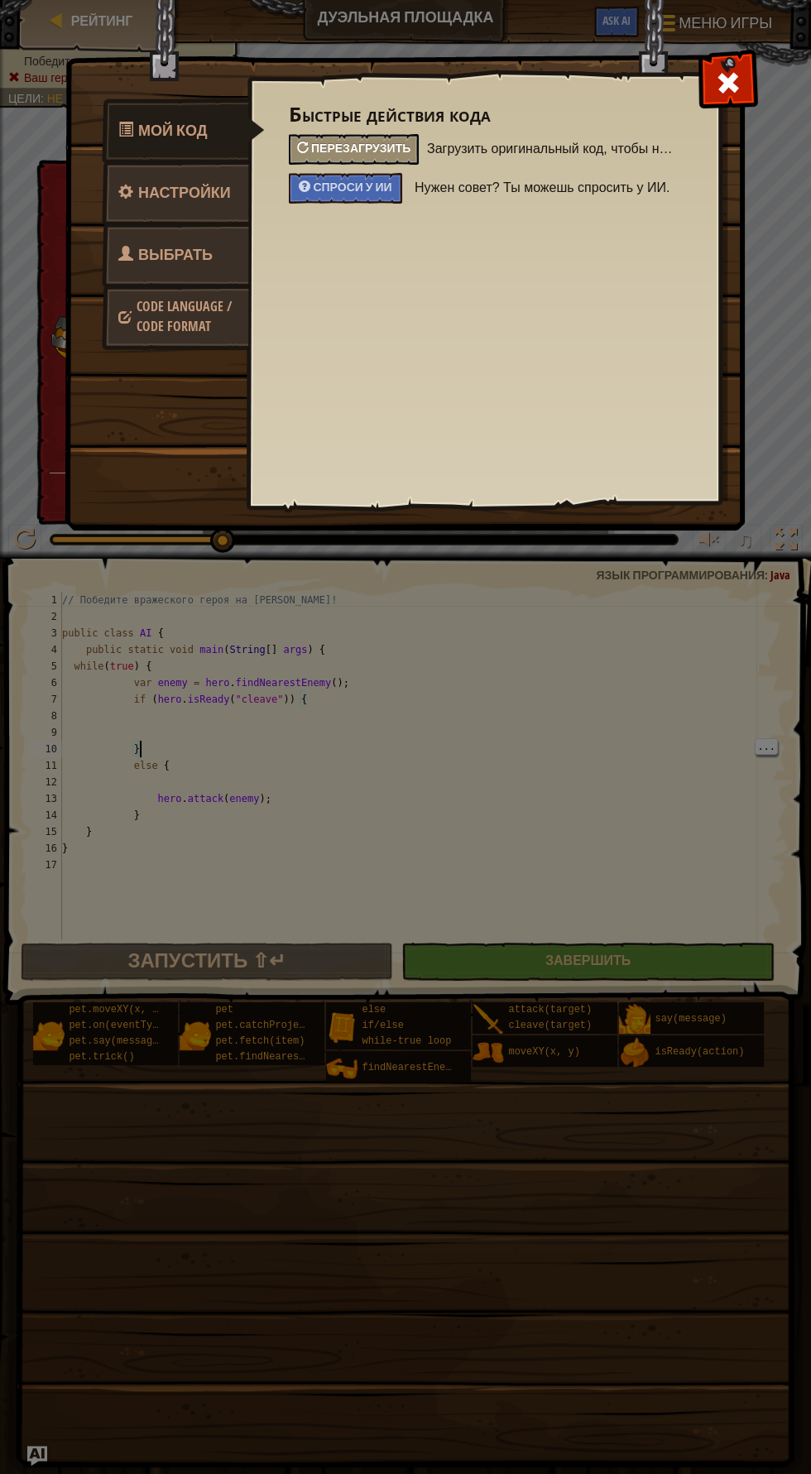
click at [383, 146] on span "Перезагрузить" at bounding box center [360, 148] width 99 height 16
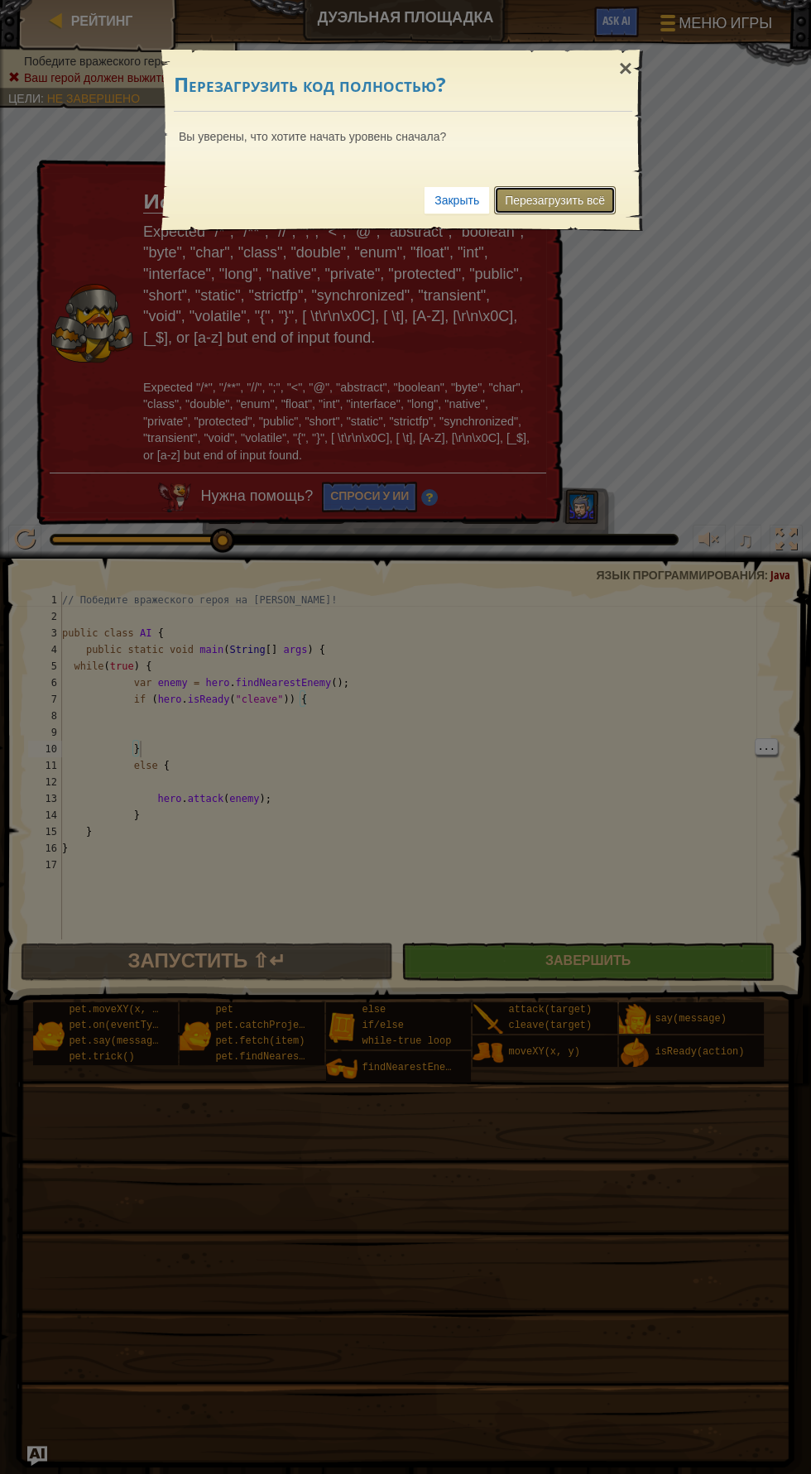
click at [588, 199] on link "Перезагрузить всё" at bounding box center [555, 200] width 122 height 28
type textarea "}"
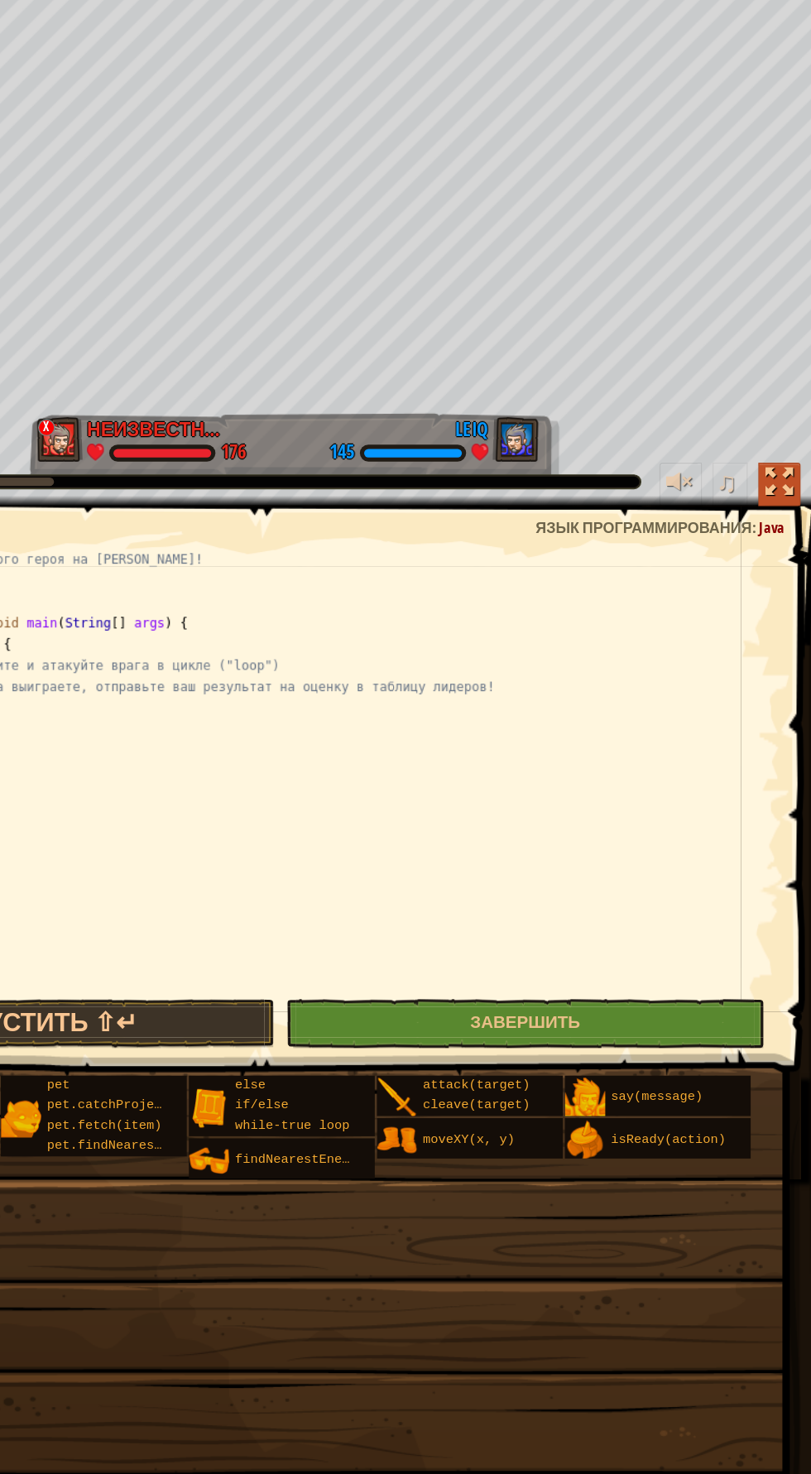
click at [778, 534] on div at bounding box center [786, 540] width 22 height 22
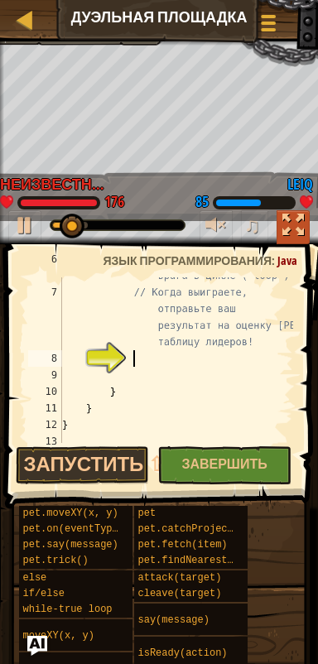
scroll to position [132, 0]
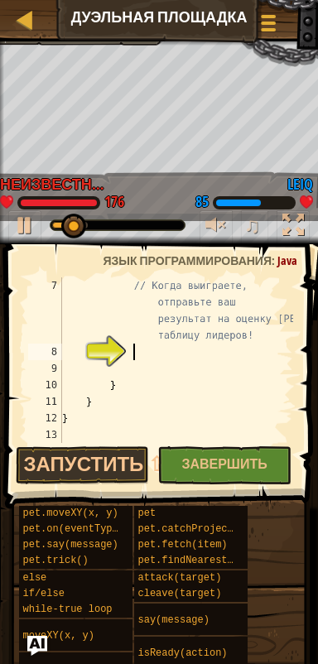
click at [156, 350] on div "// Когда выиграете, отправьте ваш результат на оценку в таблицу лидеров! } } }" at bounding box center [176, 401] width 234 height 248
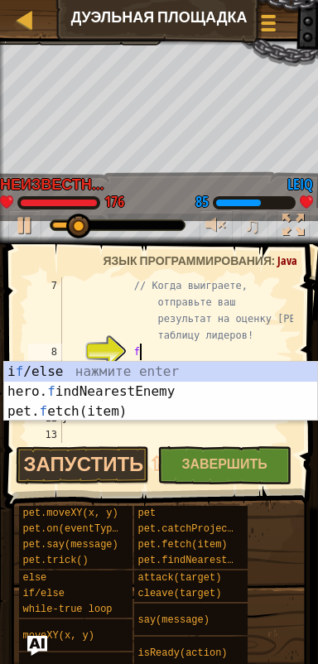
type textarea "fi"
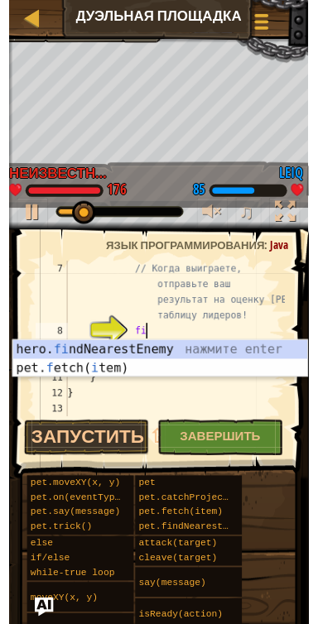
scroll to position [7, 6]
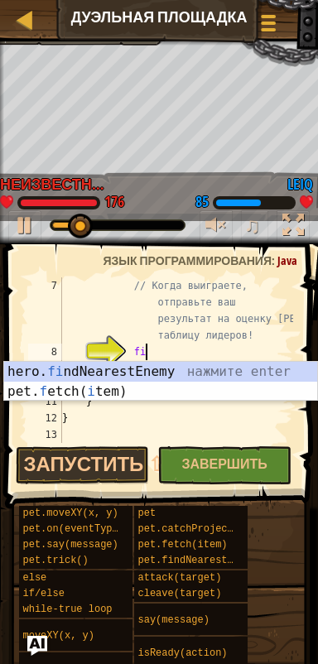
click at [224, 377] on div "hero. fi ndNearestEnemy нажмите enter pet. f etch( i tem) нажмите enter" at bounding box center [161, 401] width 314 height 79
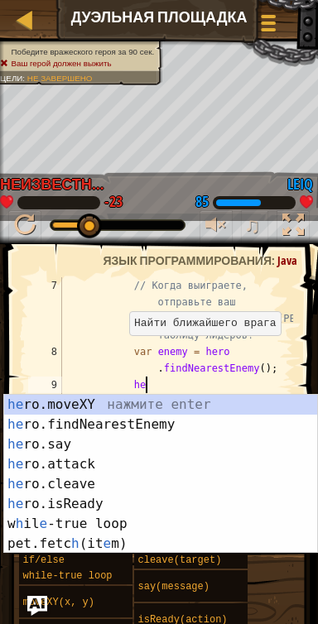
type textarea "h"
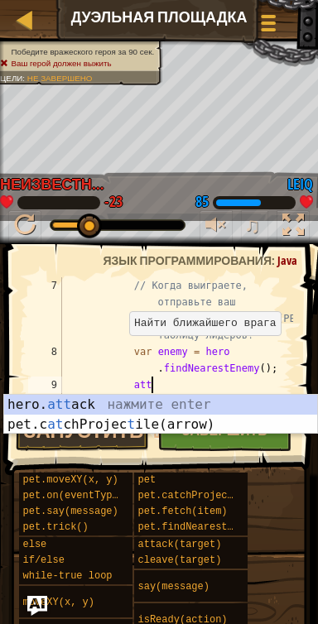
click at [194, 410] on div "hero. att ack нажмите enter pet.c at chProjec t ile(arrow) нажмите enter" at bounding box center [161, 434] width 314 height 79
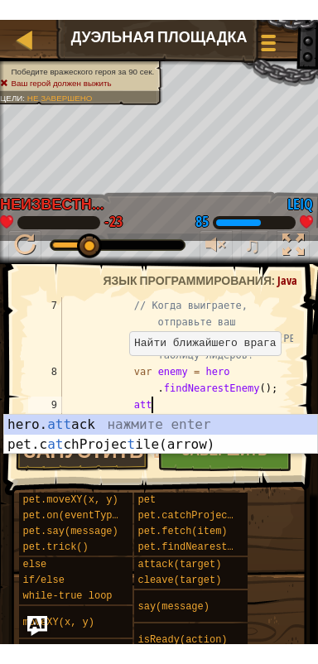
scroll to position [7, 14]
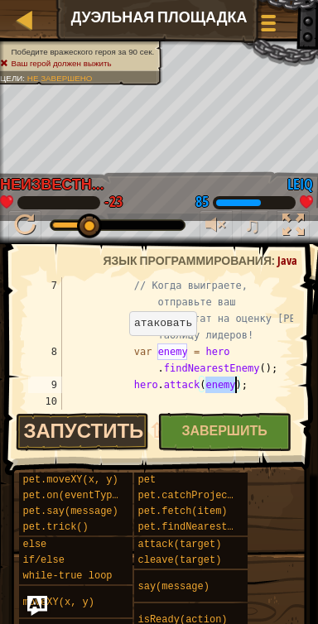
type textarea "hero.attack(enemy);"
click at [63, 428] on button "Запустить ⇧↵" at bounding box center [83, 432] width 134 height 38
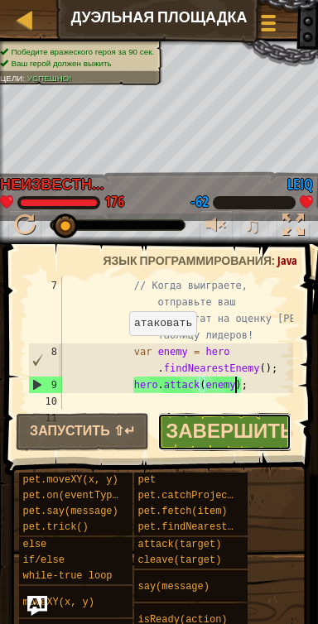
click at [234, 430] on span "Завершить" at bounding box center [230, 430] width 128 height 26
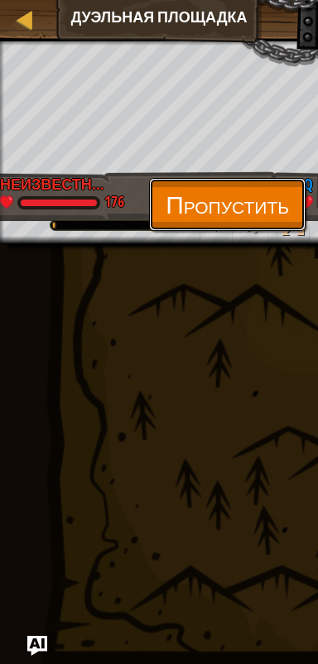
click at [256, 194] on span "Пропустить" at bounding box center [227, 204] width 123 height 34
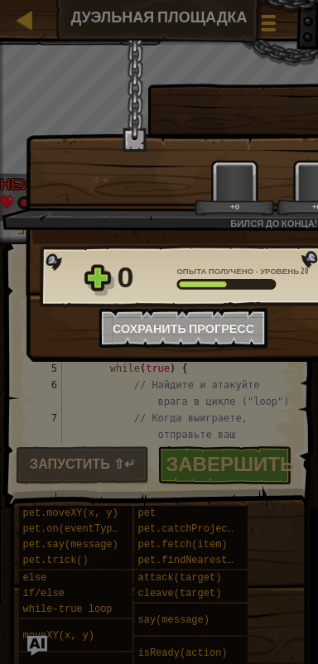
scroll to position [0, 262]
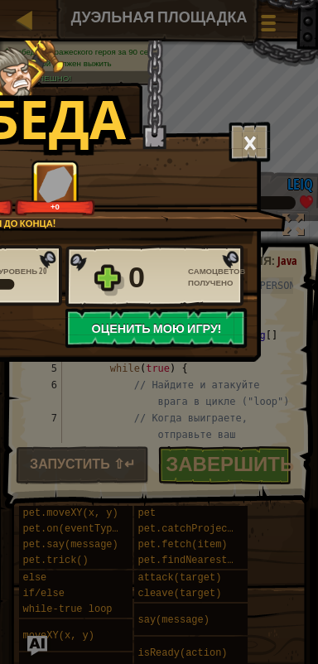
click at [213, 324] on span "Оценить мою игру!" at bounding box center [156, 328] width 130 height 17
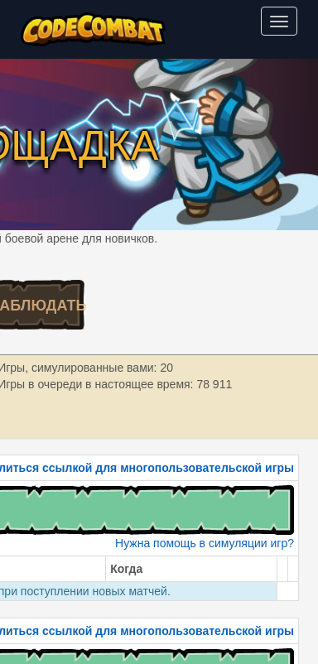
scroll to position [0, 517]
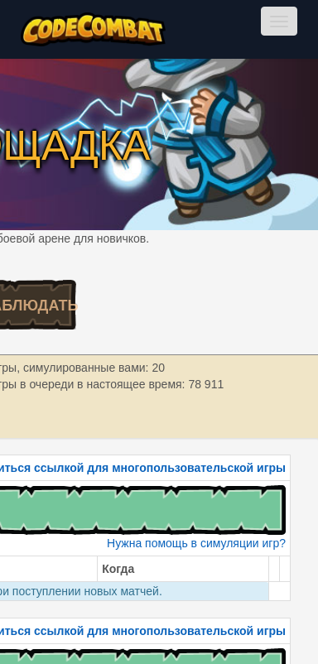
click at [283, 27] on button "Переключить навигацию" at bounding box center [279, 21] width 36 height 29
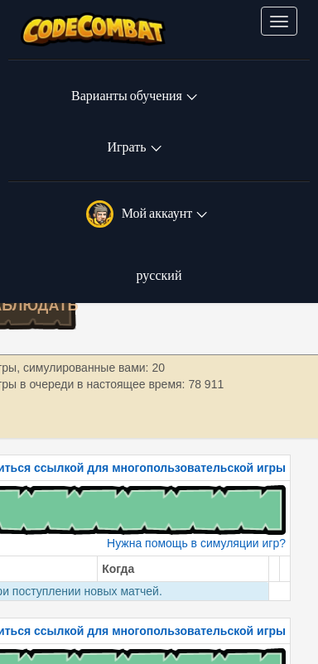
click at [153, 147] on icon at bounding box center [156, 149] width 11 height 6
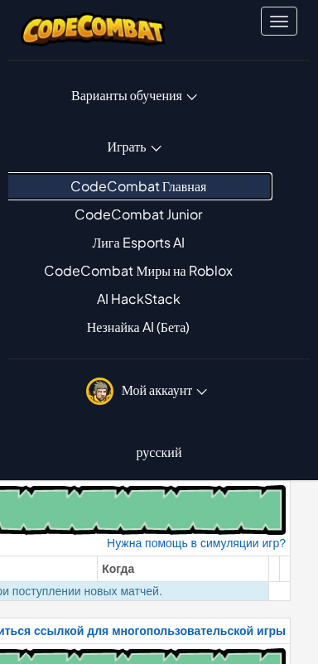
click at [199, 181] on link "CodeCombat Главная" at bounding box center [134, 186] width 276 height 28
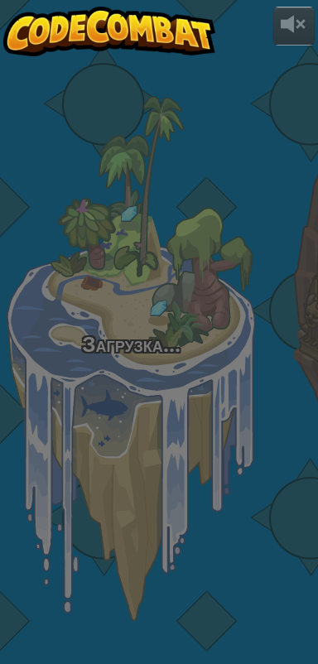
select select "ru"
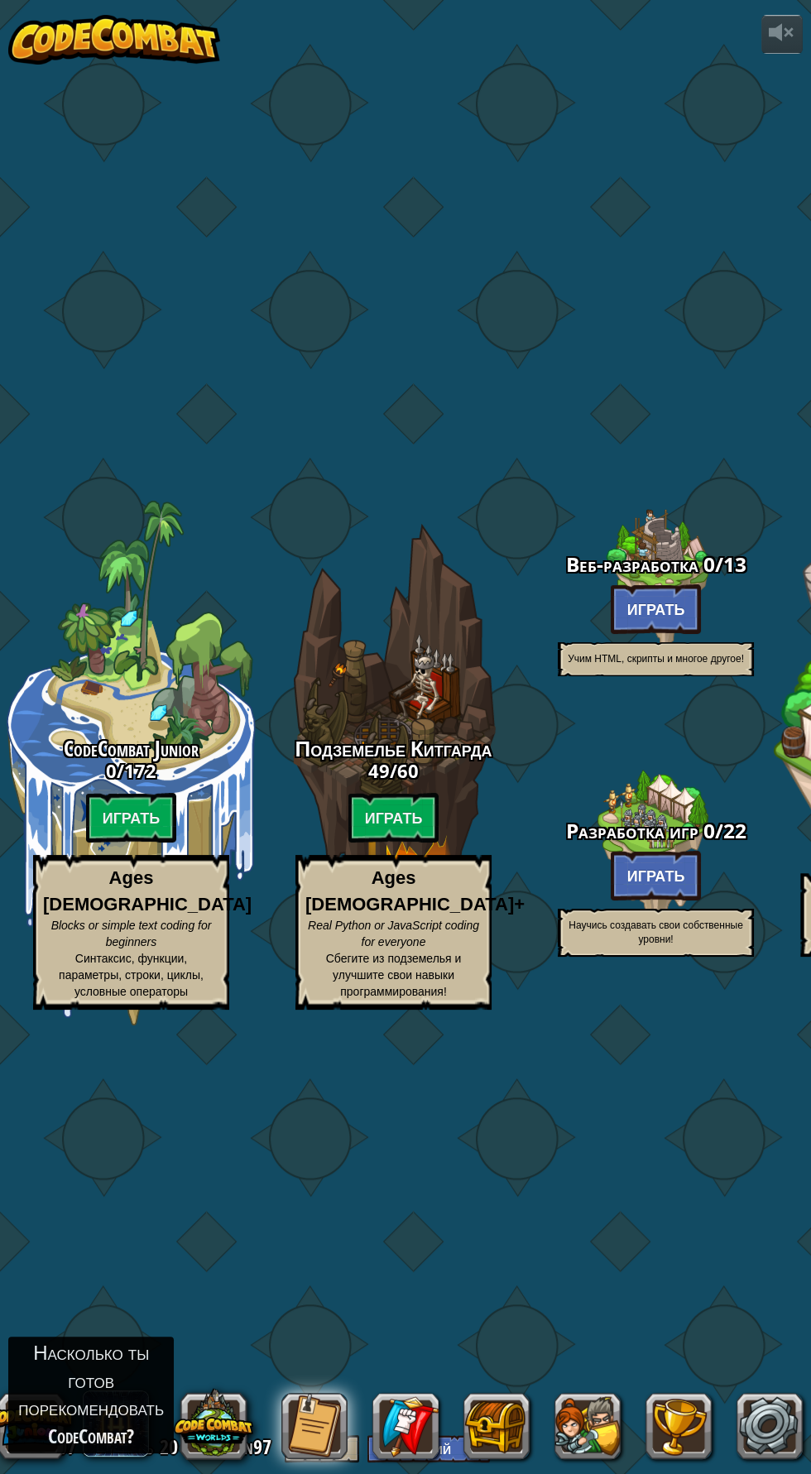
select select "ru"
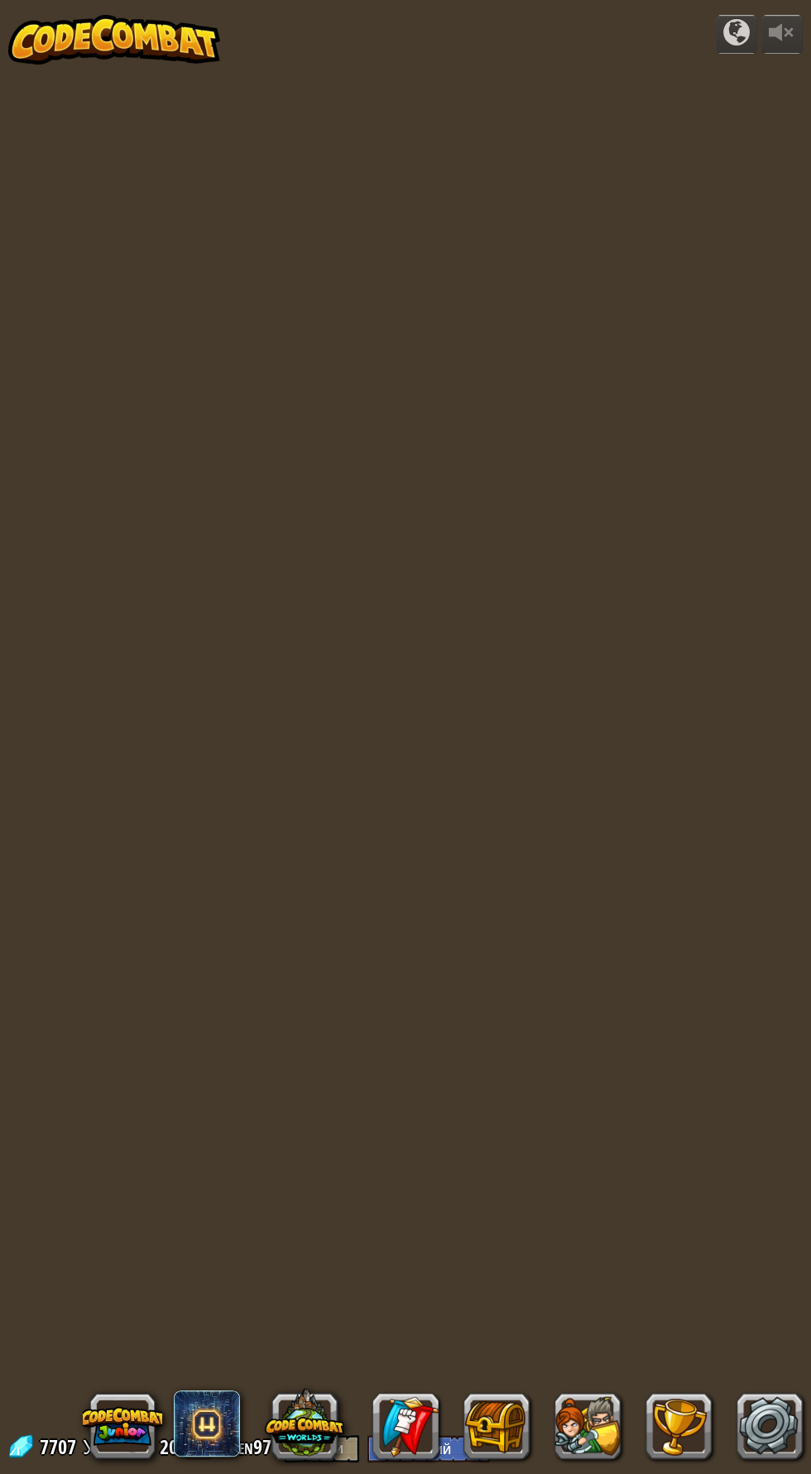
select select "ru"
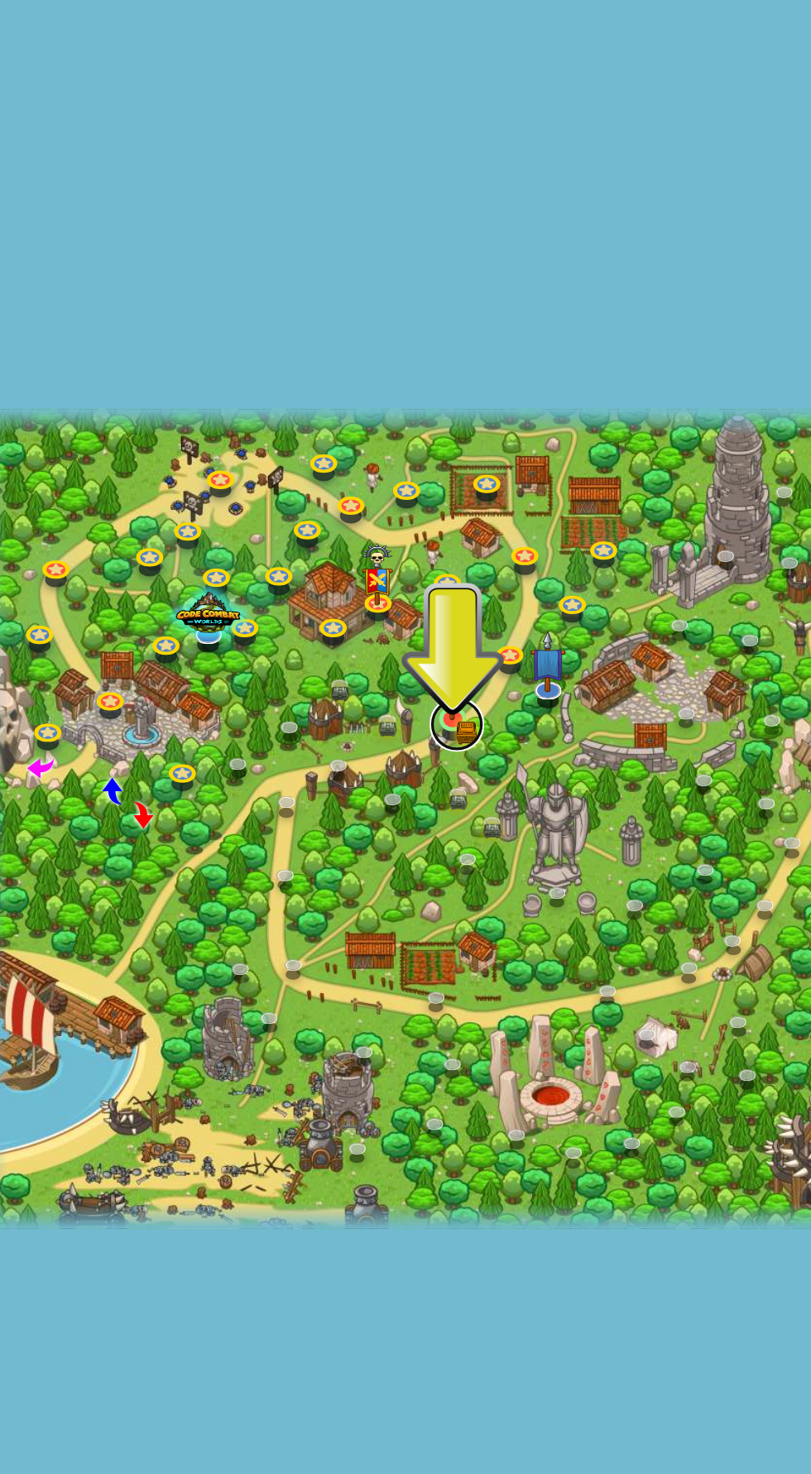
click at [301, 678] on link at bounding box center [297, 679] width 33 height 33
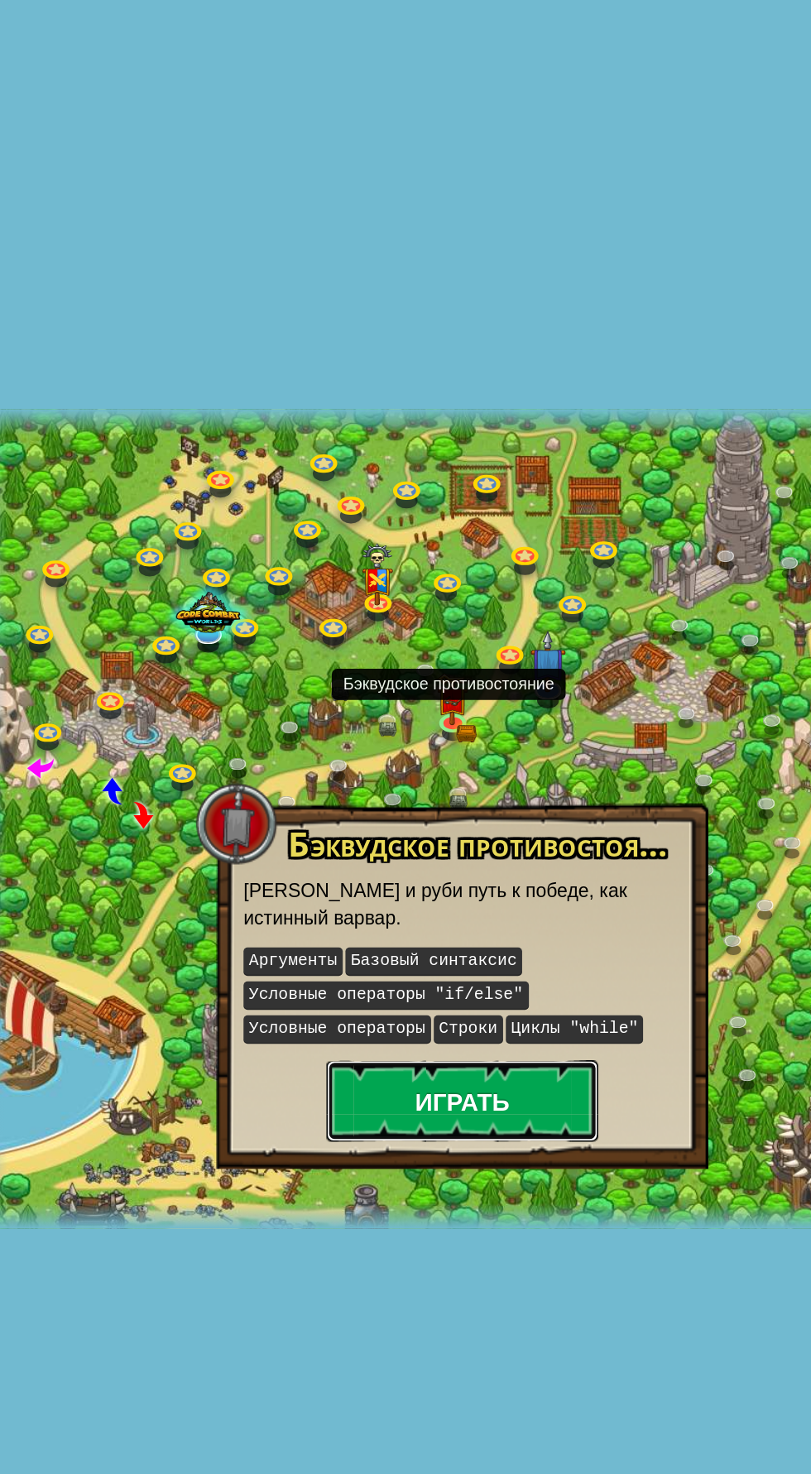
click at [317, 916] on button "Играть" at bounding box center [301, 909] width 166 height 50
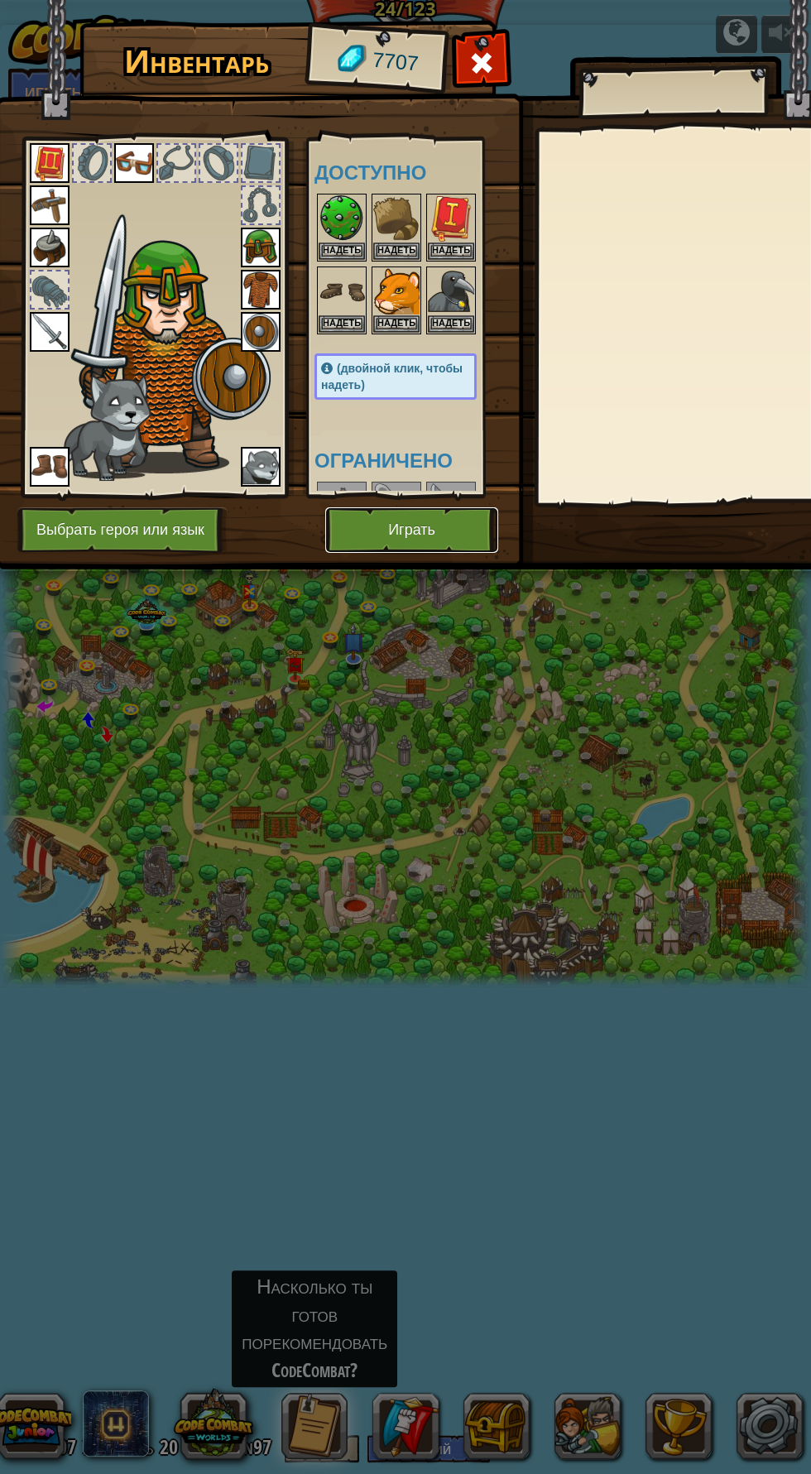
click at [437, 545] on button "Играть" at bounding box center [411, 530] width 173 height 46
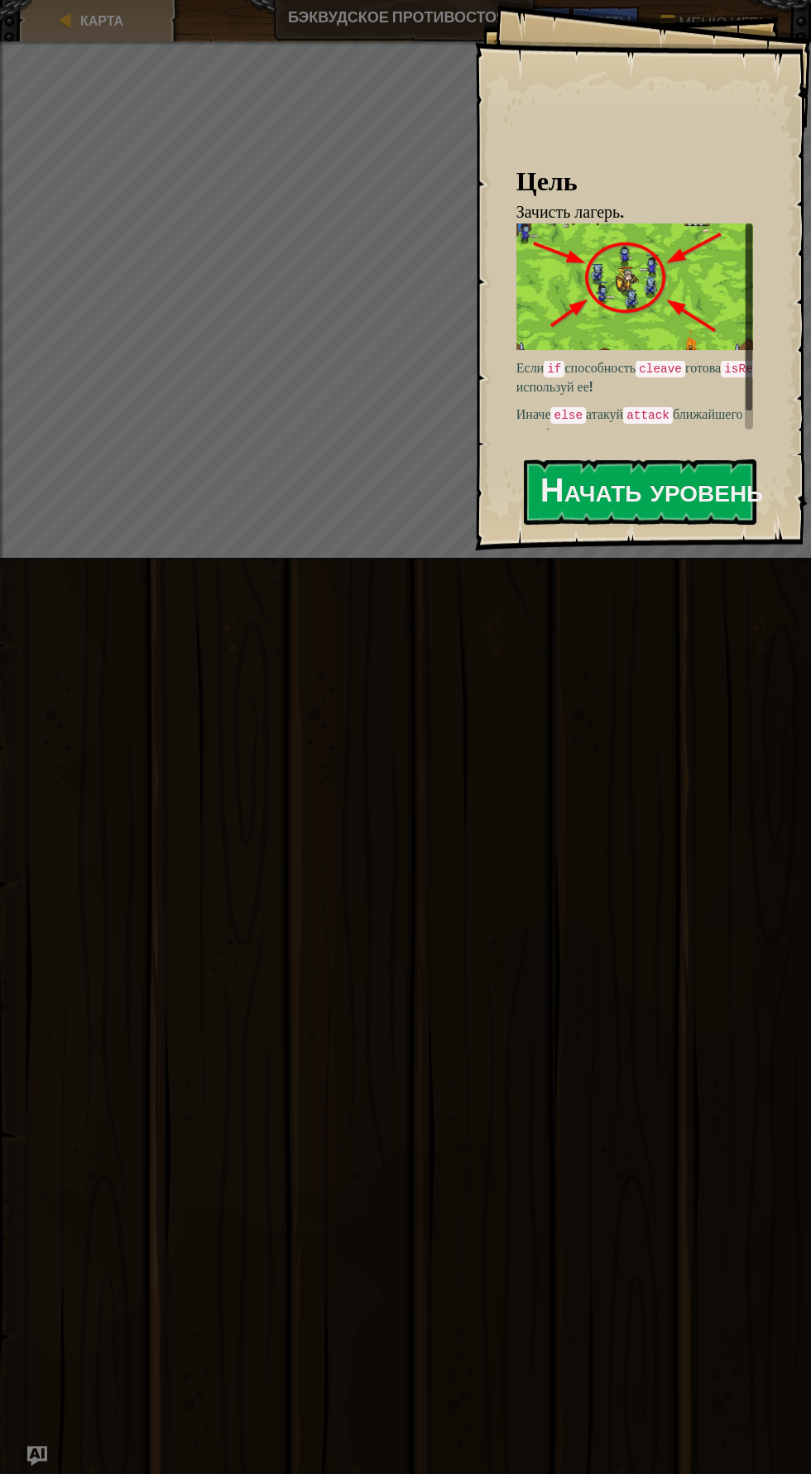
scroll to position [21, 0]
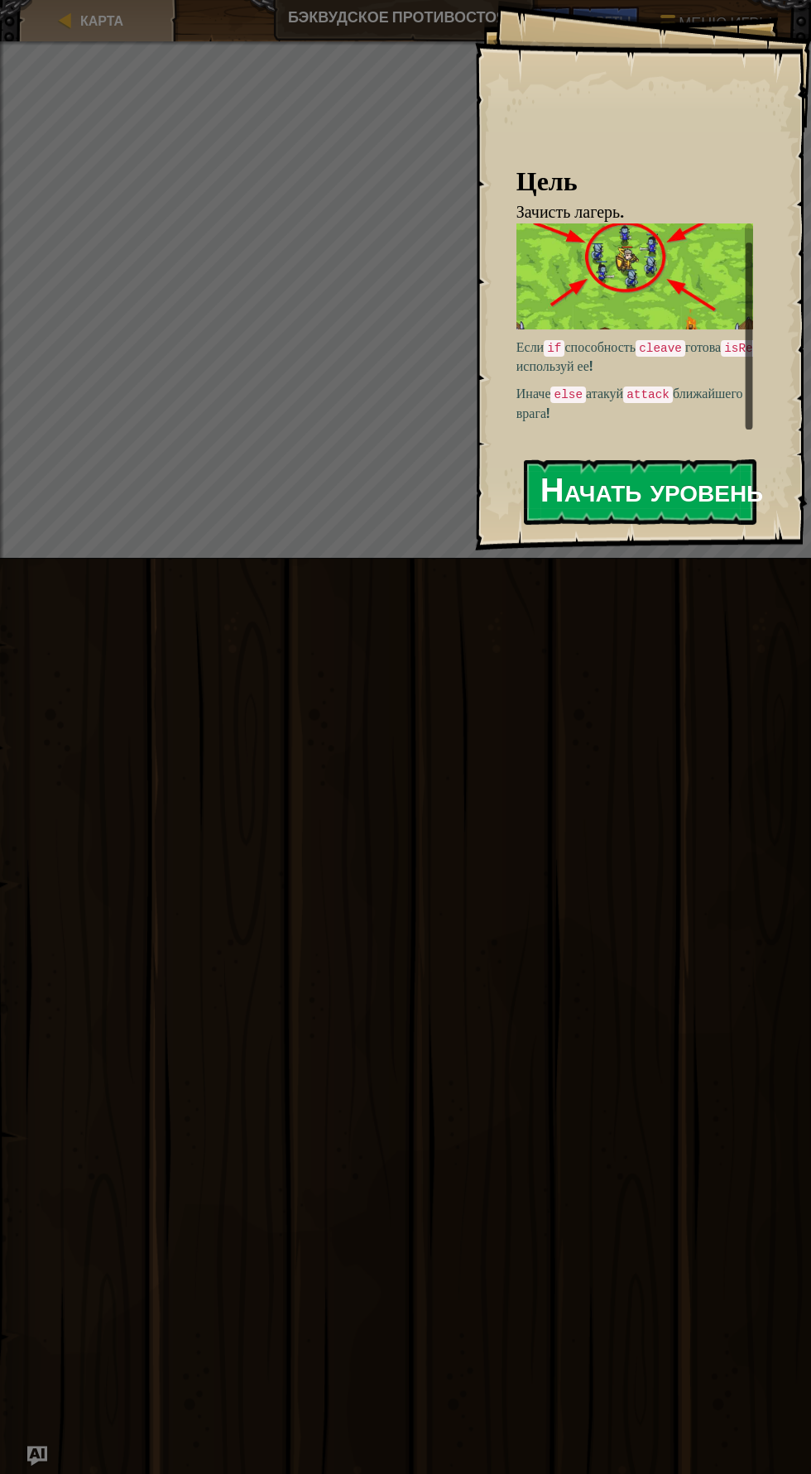
click at [718, 492] on button "Начать уровень" at bounding box center [640, 491] width 233 height 65
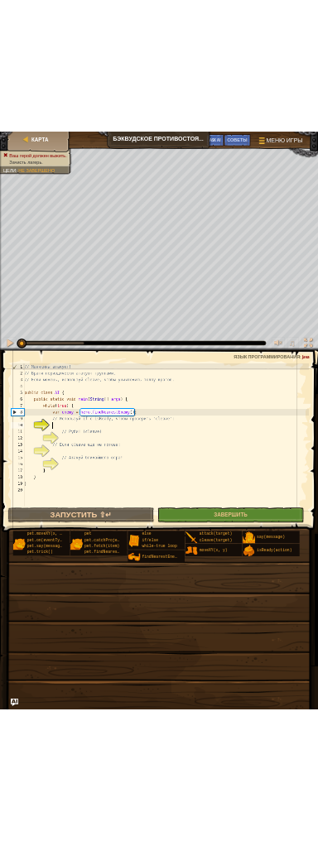
scroll to position [7, 5]
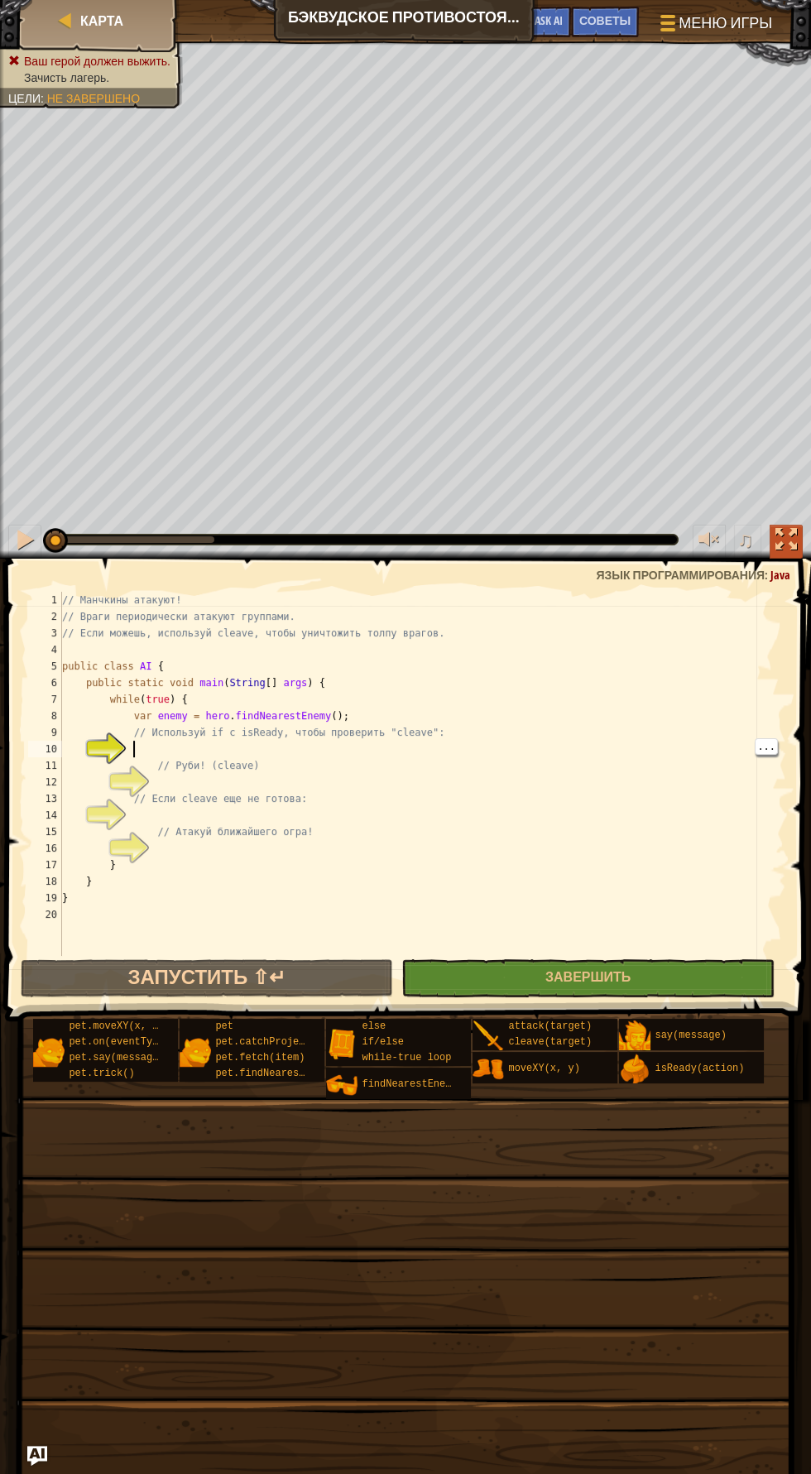
click at [781, 535] on div at bounding box center [786, 540] width 22 height 22
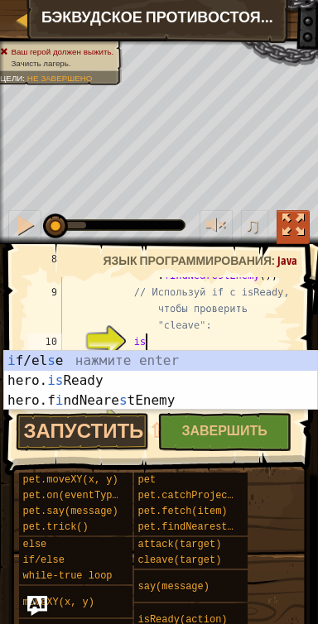
scroll to position [7, 6]
click at [213, 382] on div "i f/el s e нажмите enter hero. is Ready нажмите enter hero.f i ndNeare s tEnemy…" at bounding box center [161, 400] width 314 height 99
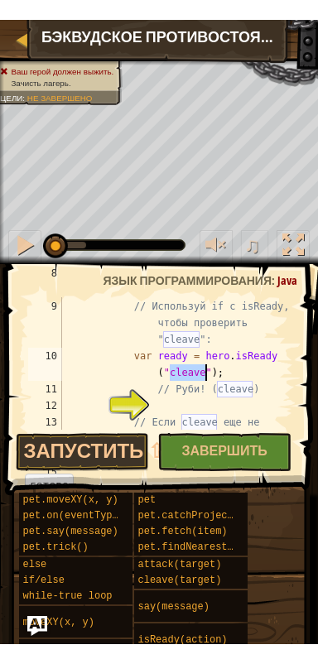
scroll to position [198, 0]
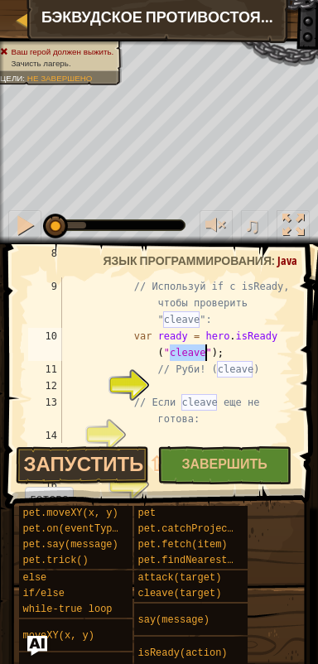
click at [242, 354] on div "var enemy = hero . findNearestEnemy ( ) ; // Используй if с isReady, чтобы пров…" at bounding box center [176, 352] width 234 height 215
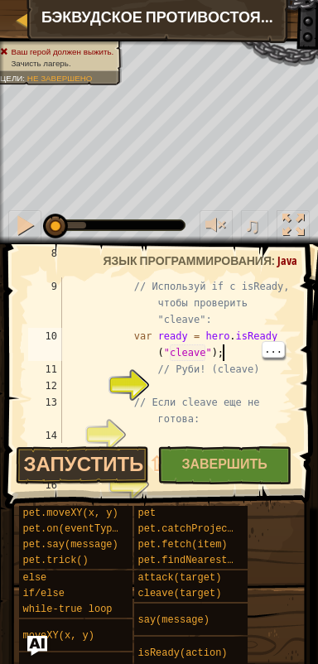
scroll to position [7, 22]
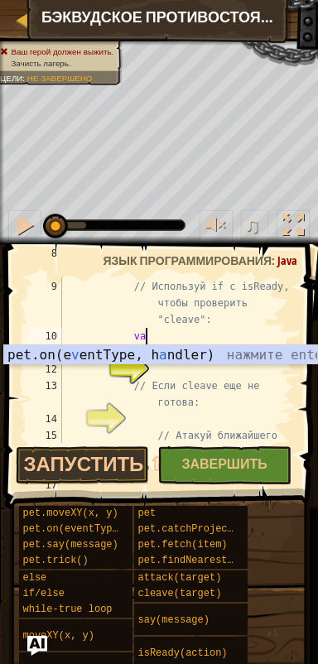
type textarea "v"
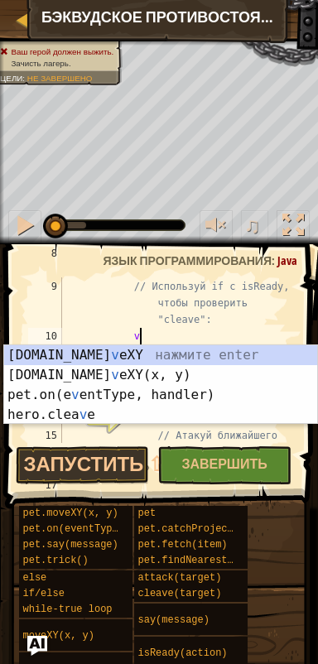
scroll to position [7, 5]
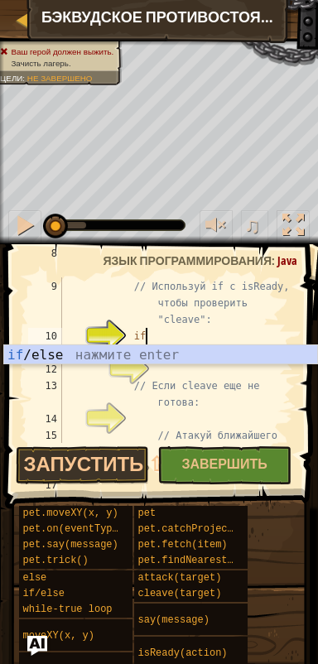
click at [234, 361] on div "if /else нажмите enter" at bounding box center [161, 375] width 314 height 60
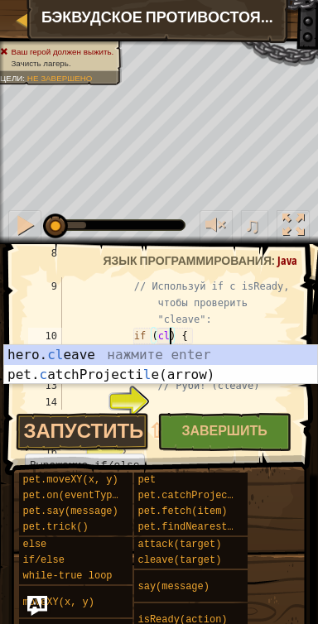
scroll to position [7, 9]
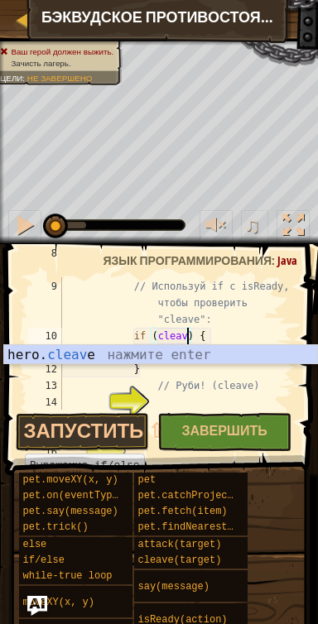
type textarea "if (cleave) {"
click at [131, 334] on div "var enemy = hero . findNearestEnemy ( ) ; // Используй if с isReady, чтобы пров…" at bounding box center [176, 336] width 234 height 182
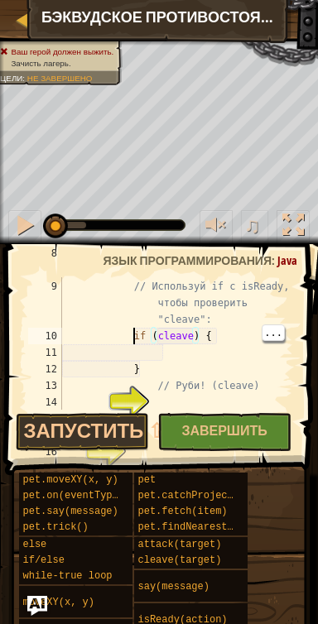
scroll to position [7, 6]
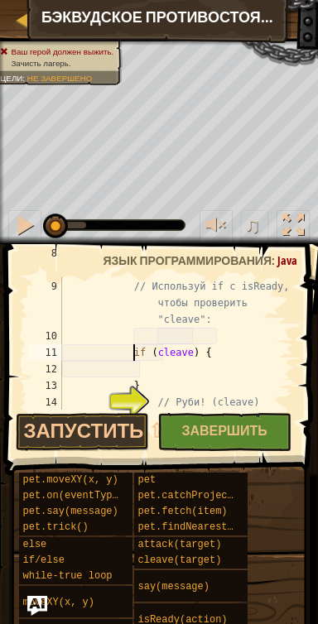
click at [171, 331] on div "var enemy = hero . findNearestEnemy ( ) ; // Используй if с isReady, чтобы пров…" at bounding box center [176, 336] width 234 height 182
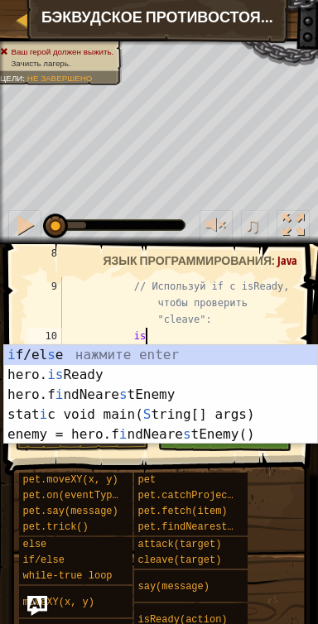
click at [192, 372] on div "i f/el s e нажмите enter hero. is Ready нажмите enter hero.f i ndNeare s tEnemy…" at bounding box center [161, 414] width 314 height 139
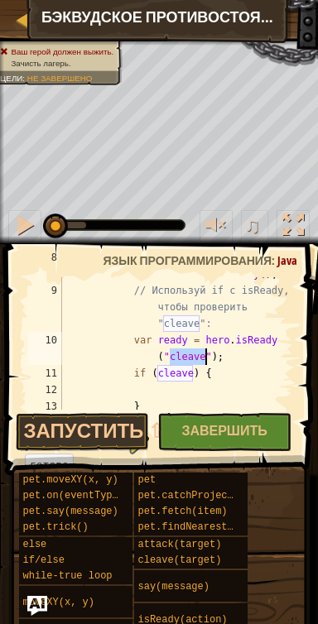
scroll to position [238, 0]
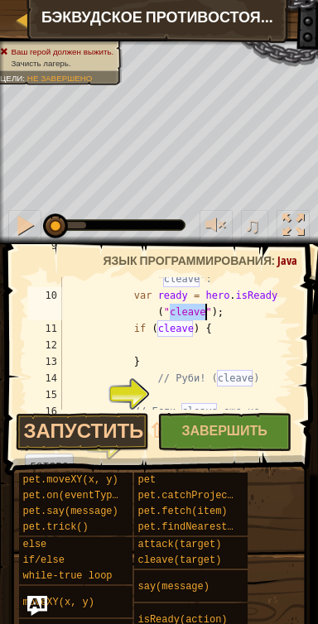
click at [215, 355] on div "// Используй if с isReady, чтобы проверить "cleave": var ready = hero . isReady…" at bounding box center [176, 345] width 234 height 215
type textarea "}"
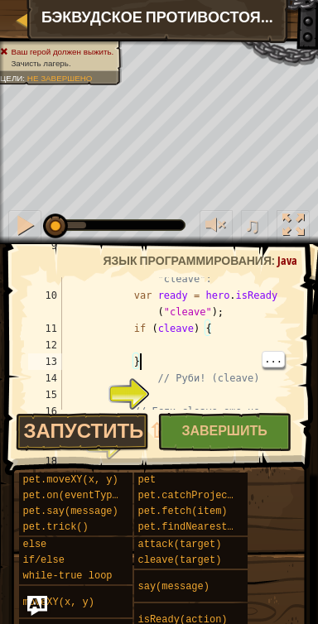
scroll to position [7, 5]
click at [205, 349] on div "// Используй if с isReady, чтобы проверить "cleave": var ready = hero . isReady…" at bounding box center [176, 345] width 234 height 215
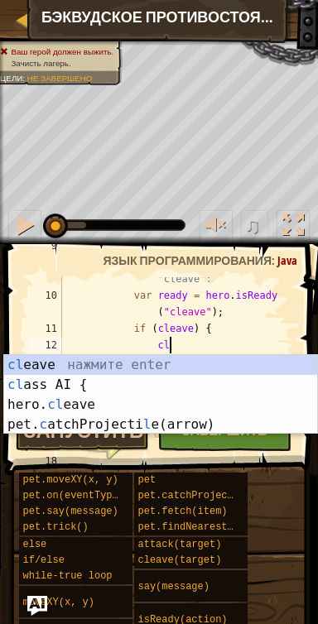
scroll to position [7, 7]
click at [228, 366] on div "cl eave нажмите enter cl ass AI { нажмите enter hero. cl eave нажмите enter pet…" at bounding box center [161, 414] width 314 height 119
type textarea "c"
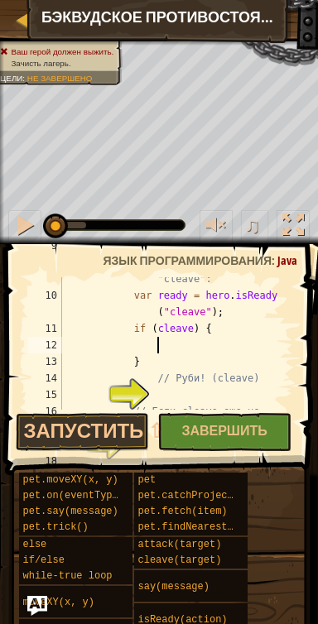
scroll to position [7, 7]
type textarea "c"
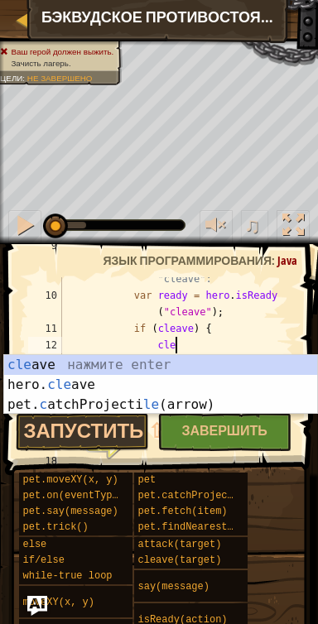
scroll to position [7, 8]
click at [43, 385] on div "cle ave нажмите enter hero. cle ave нажмите enter pet. c atchProjecti le (arrow…" at bounding box center [161, 404] width 314 height 99
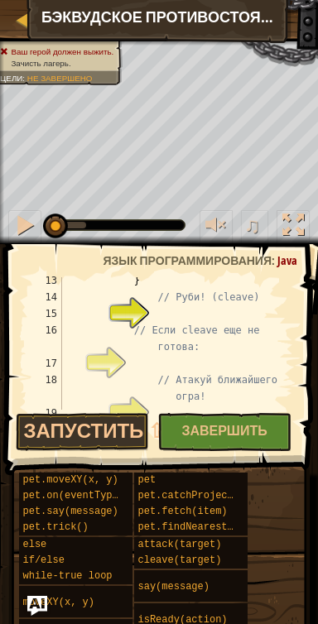
scroll to position [319, 0]
click at [205, 322] on div "} // Руби! (cleave) // Если cleave еще не готова: // Атакуй ближайшего огра!" at bounding box center [176, 355] width 234 height 166
type textarea "// Если cleave еще не готова:"
click at [200, 320] on div "} // Руби! (cleave) // Если cleave еще не готова: // Атакуй ближайшего огра!" at bounding box center [176, 355] width 234 height 166
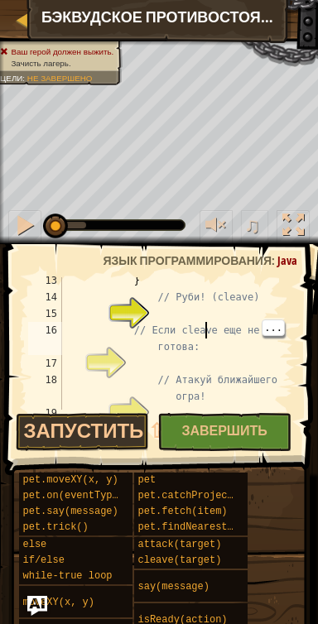
scroll to position [7, 7]
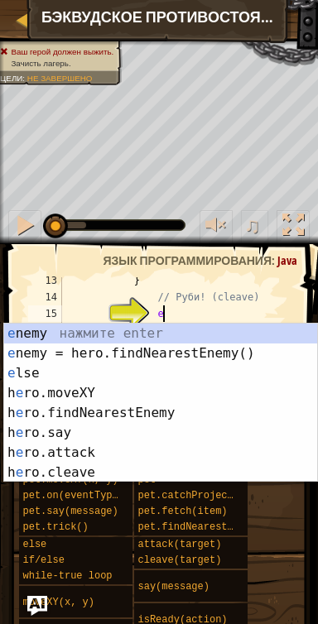
type textarea "el"
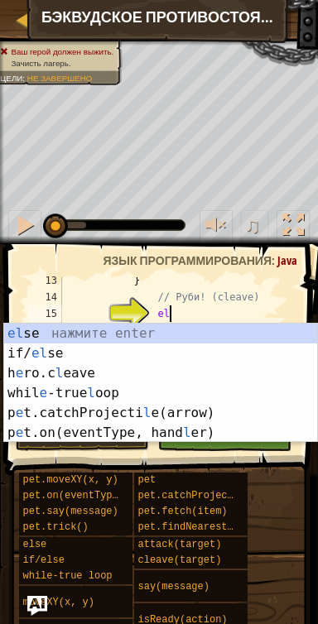
scroll to position [7, 7]
click at [238, 338] on div "el se нажмите enter if/ el se нажмите enter h e ro.c l eave нажмите enter whil …" at bounding box center [161, 403] width 314 height 159
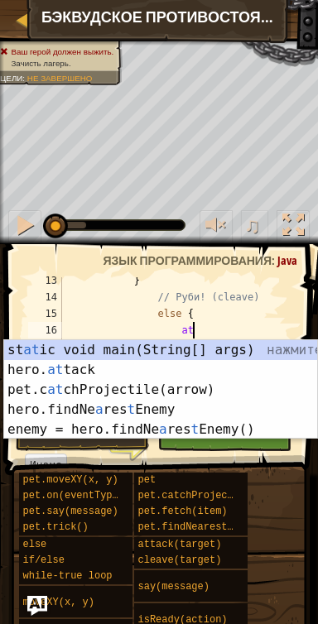
scroll to position [7, 10]
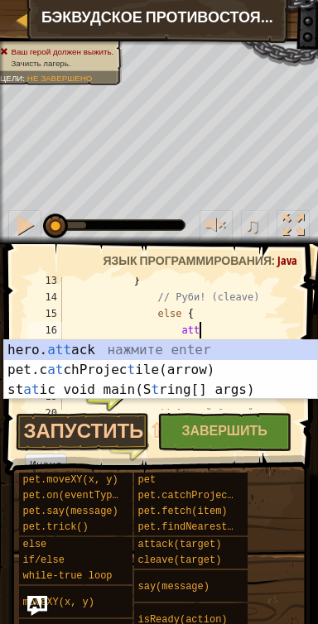
click at [243, 352] on div "hero. att ack нажмите enter pet.c at chProjec t ile(arrow) нажмите enter st at …" at bounding box center [161, 389] width 314 height 99
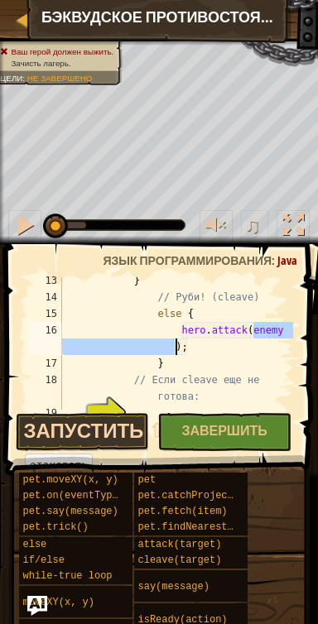
type textarea "hero.attack(enemy);"
click at [58, 431] on button "Запустить ⇧↵" at bounding box center [83, 432] width 134 height 38
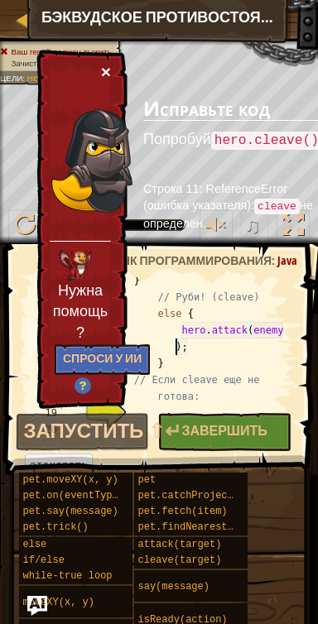
click at [103, 72] on button "×" at bounding box center [106, 71] width 10 height 17
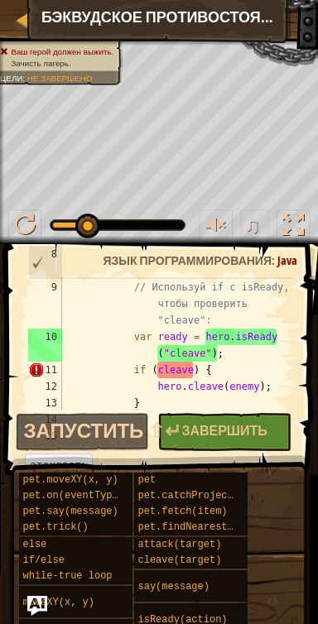
scroll to position [198, 0]
